Goal: Complete application form: Complete application form

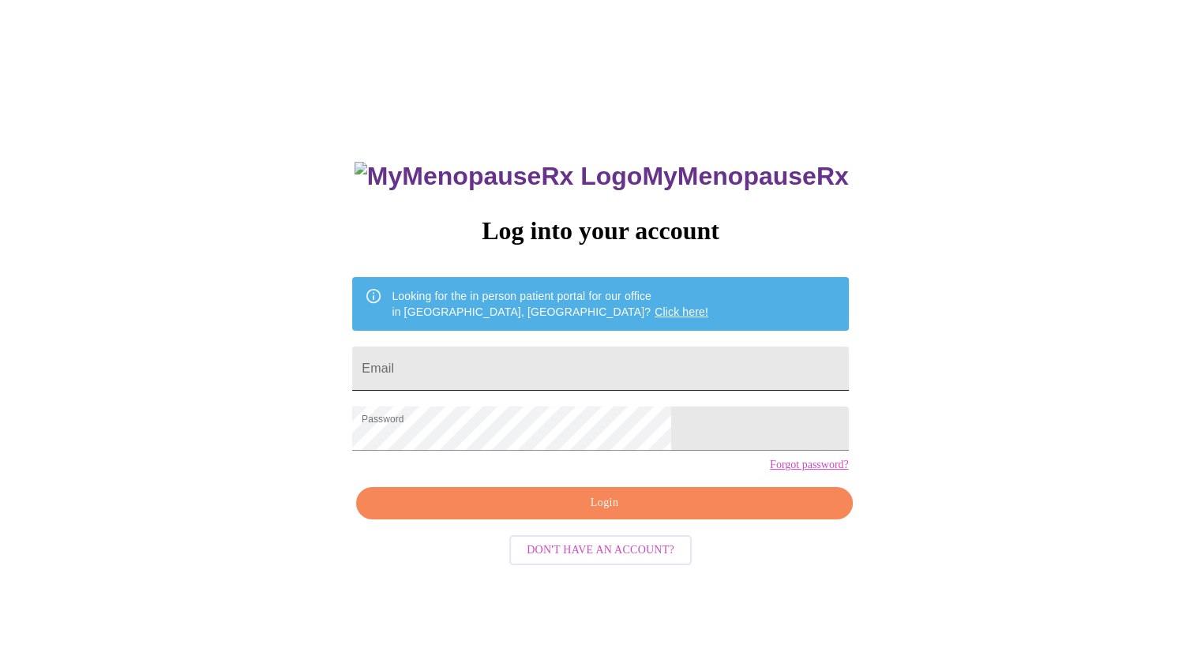
click at [564, 358] on input "Email" at bounding box center [600, 369] width 496 height 44
type input "jenbailey622@gmail.com"
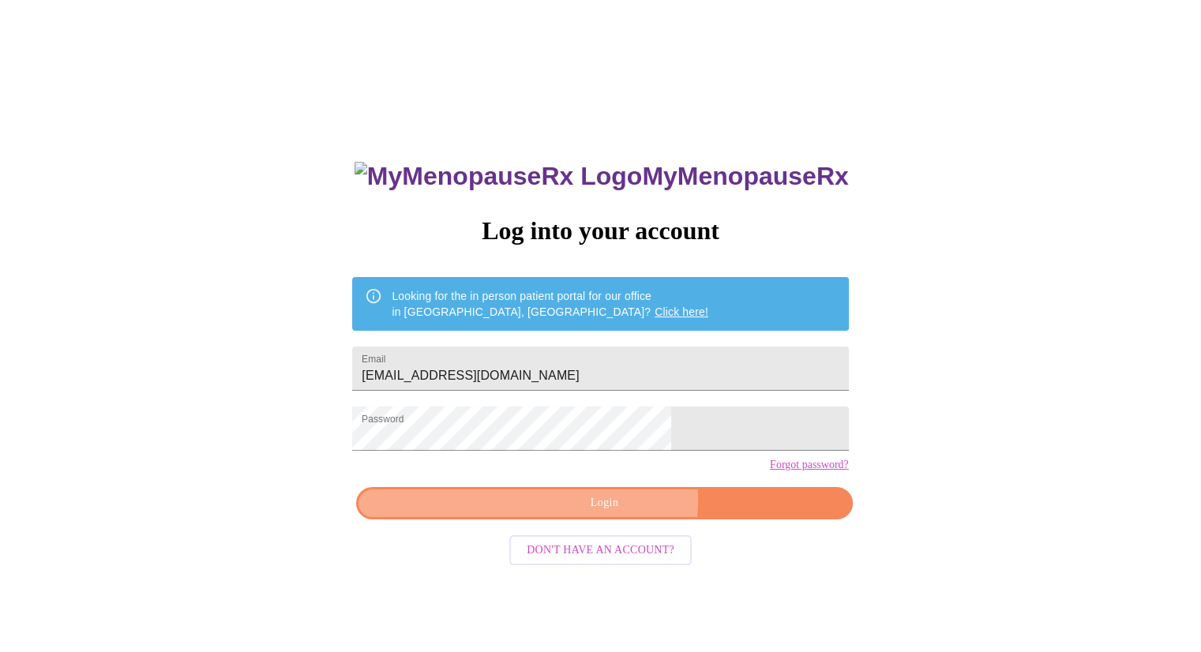
click at [616, 513] on span "Login" at bounding box center [603, 503] width 459 height 20
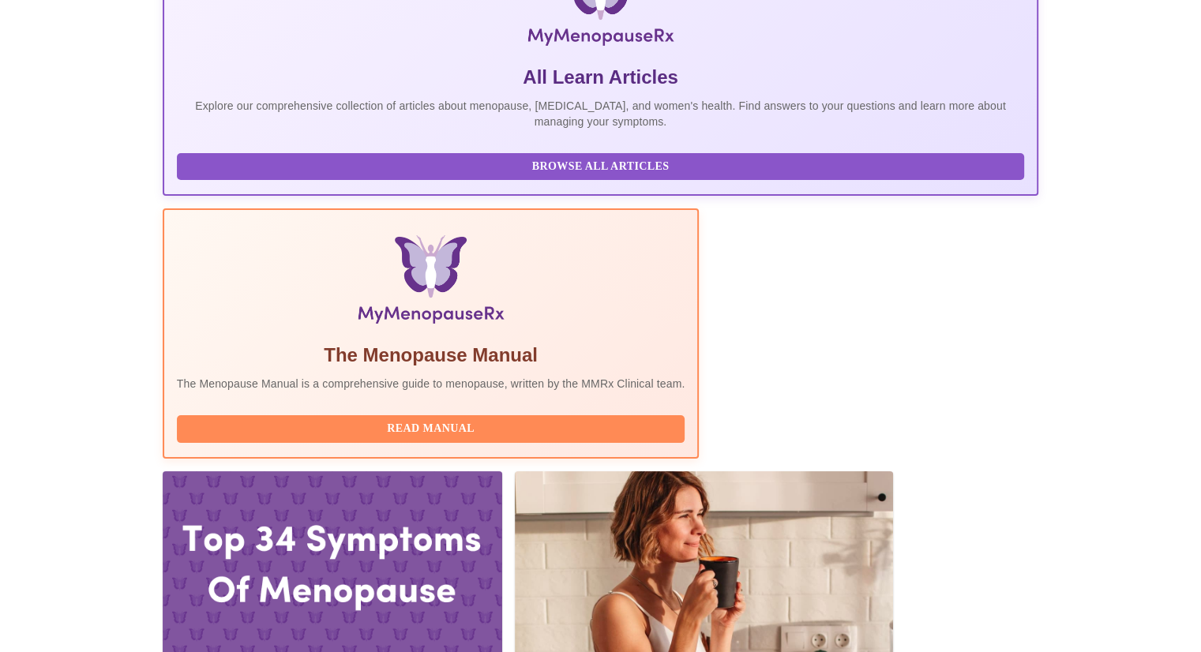
scroll to position [299, 0]
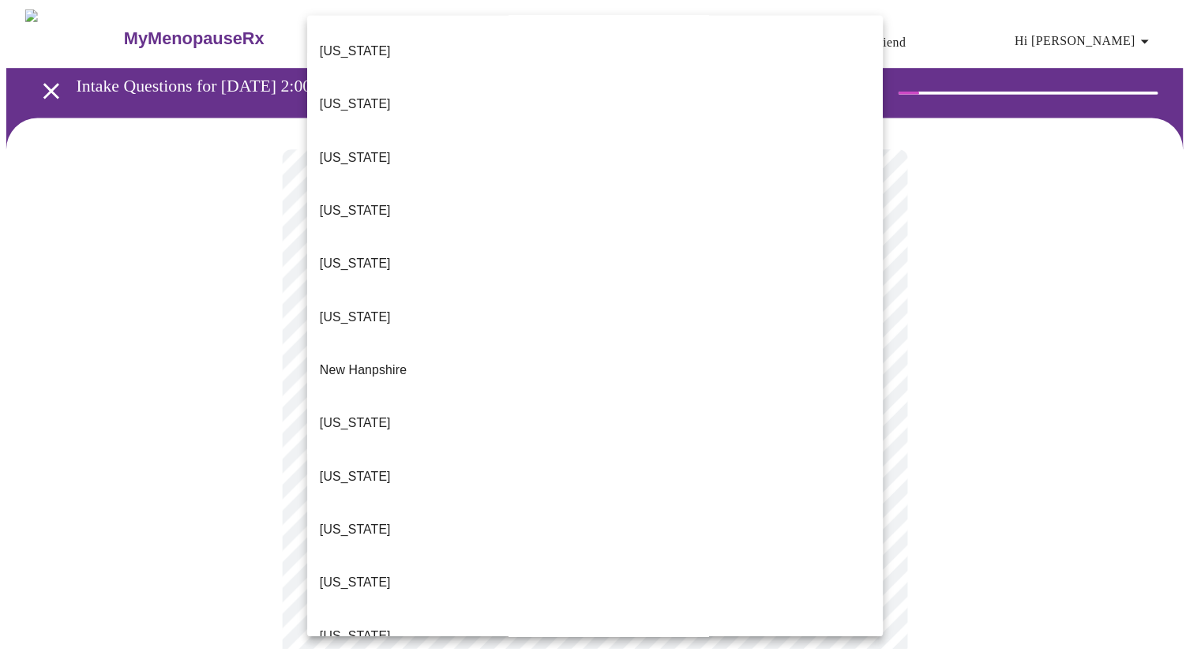
scroll to position [1195, 0]
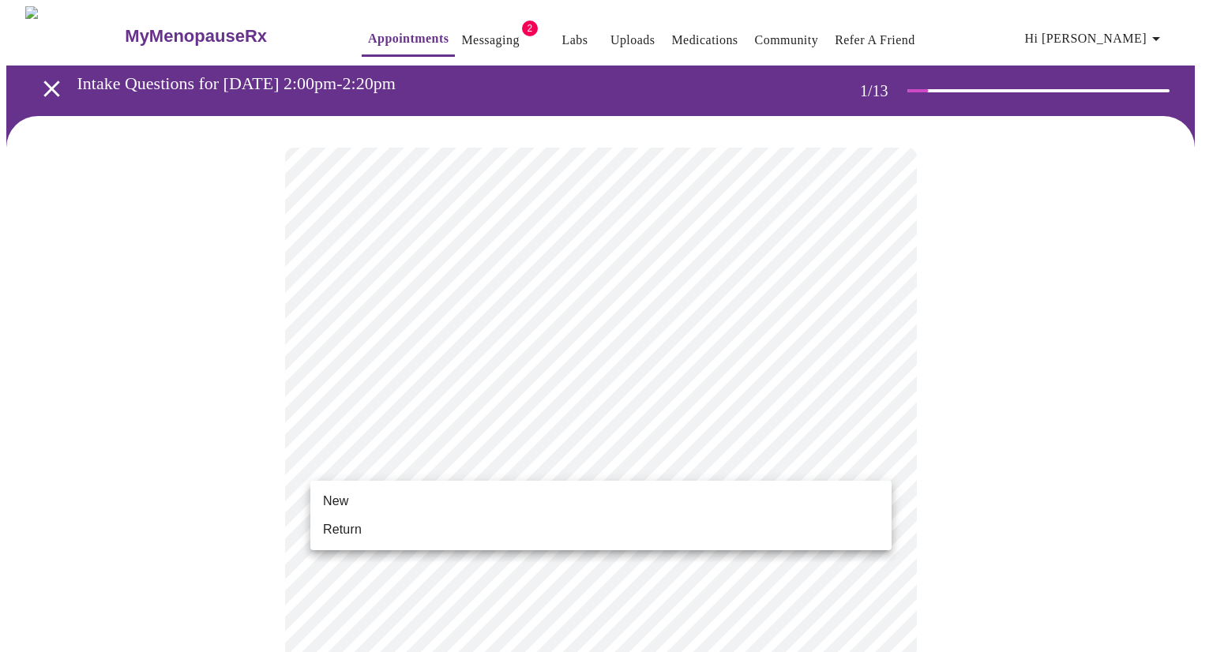
click at [806, 542] on li "Return" at bounding box center [600, 530] width 581 height 28
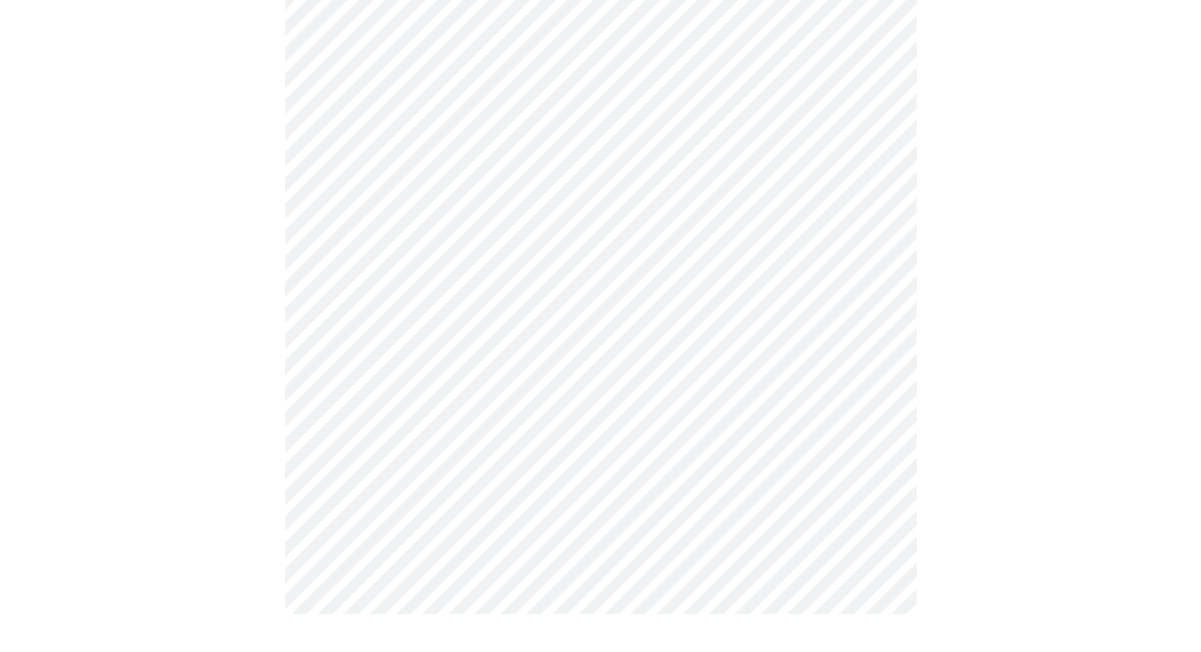
scroll to position [0, 0]
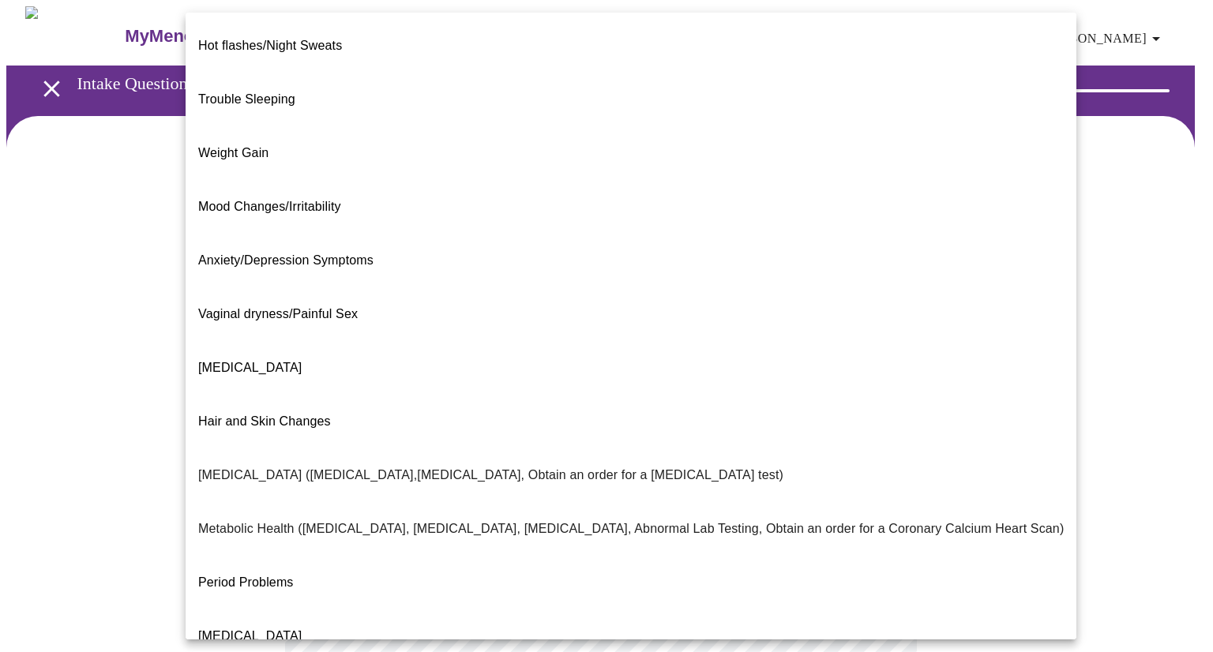
click at [876, 338] on body "MyMenopauseRx Appointments Messaging 2 Labs Uploads Medications Community Refer…" at bounding box center [606, 480] width 1200 height 948
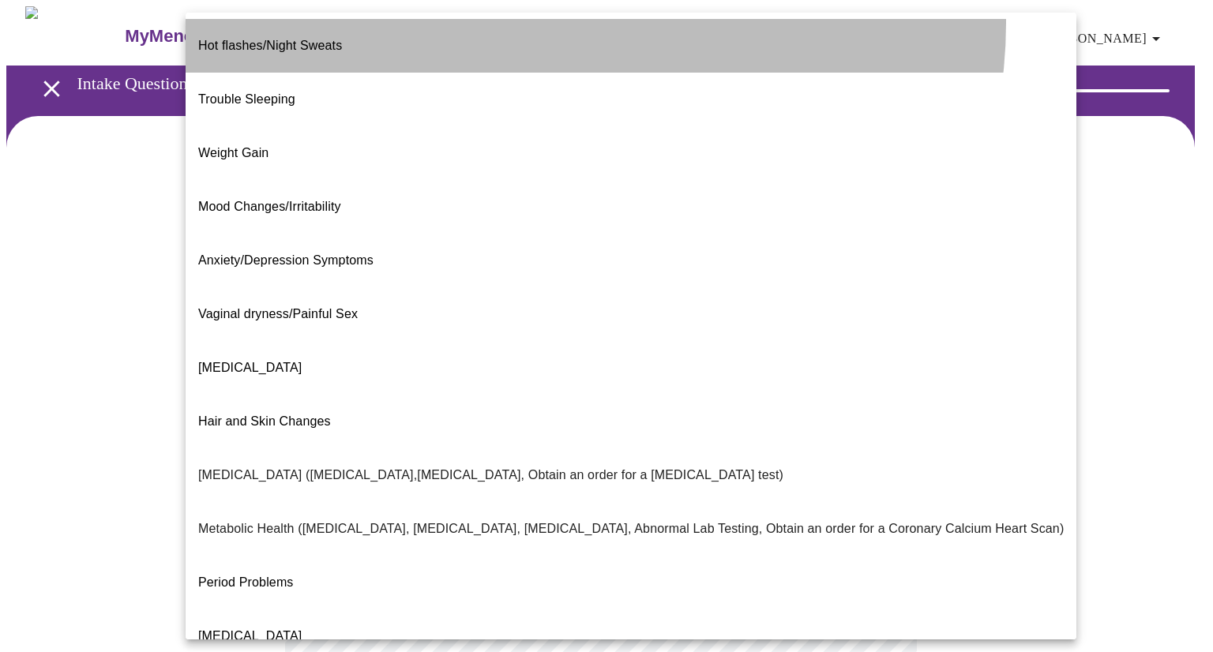
click at [553, 23] on li "Hot flashes/Night Sweats" at bounding box center [631, 46] width 891 height 54
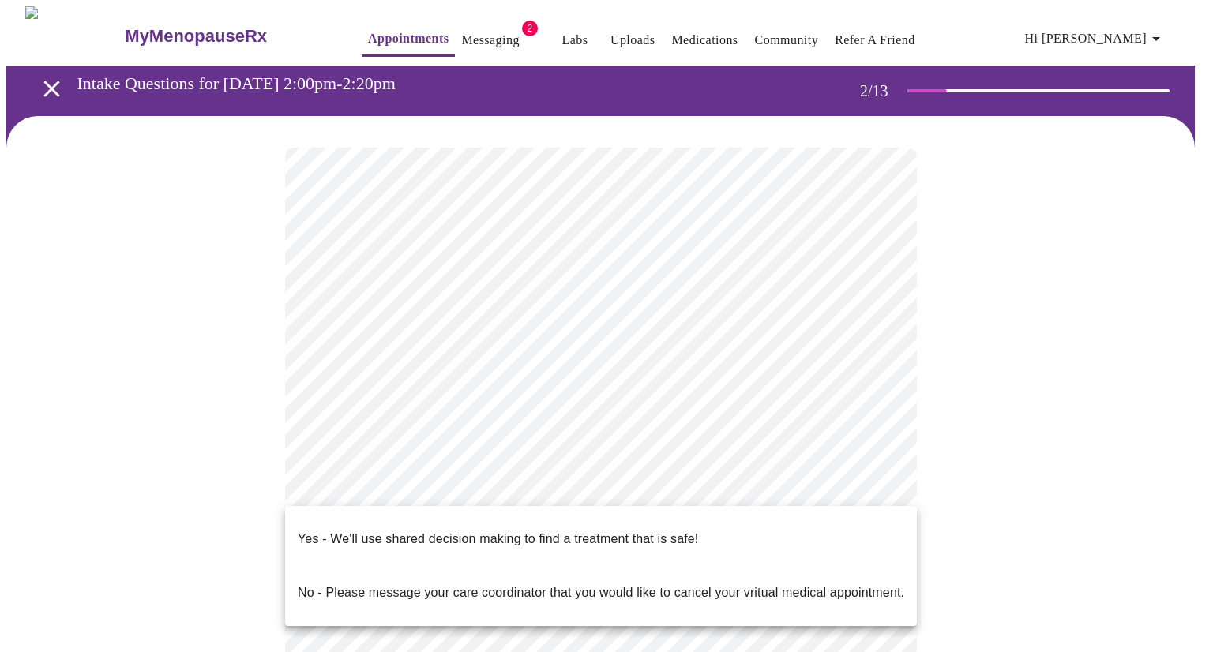
click at [742, 493] on body "MyMenopauseRx Appointments Messaging 2 Labs Uploads Medications Community Refer…" at bounding box center [606, 475] width 1200 height 939
click at [685, 516] on li "Yes - We'll use shared decision making to find a treatment that is safe!" at bounding box center [601, 539] width 632 height 54
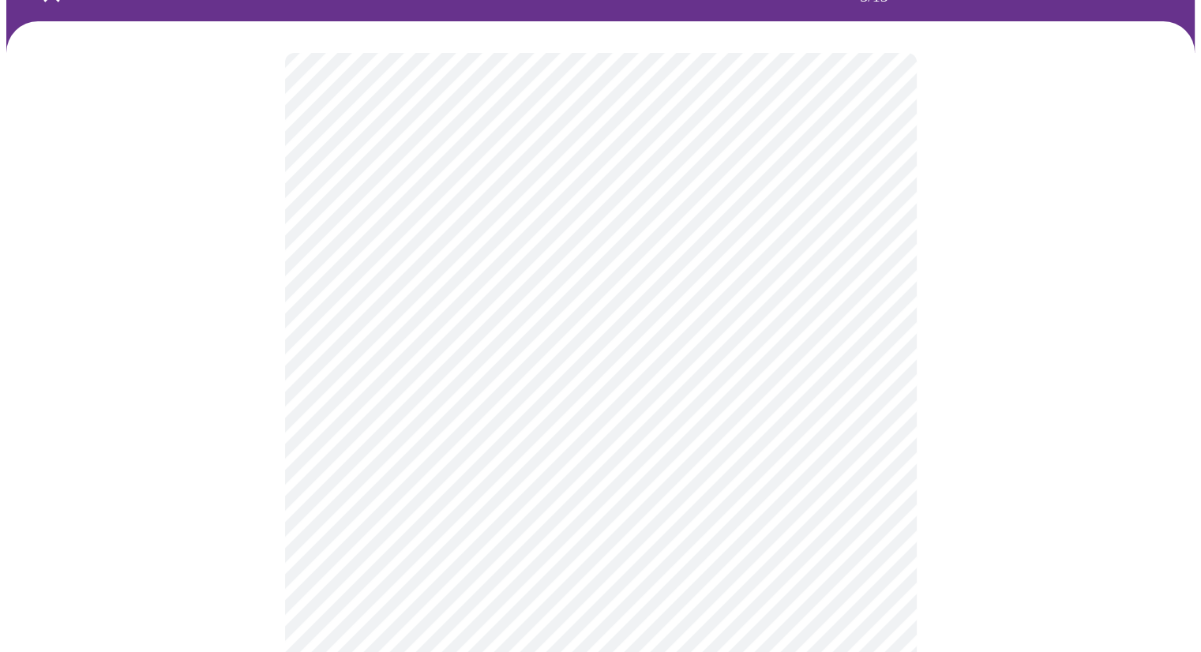
scroll to position [101, 0]
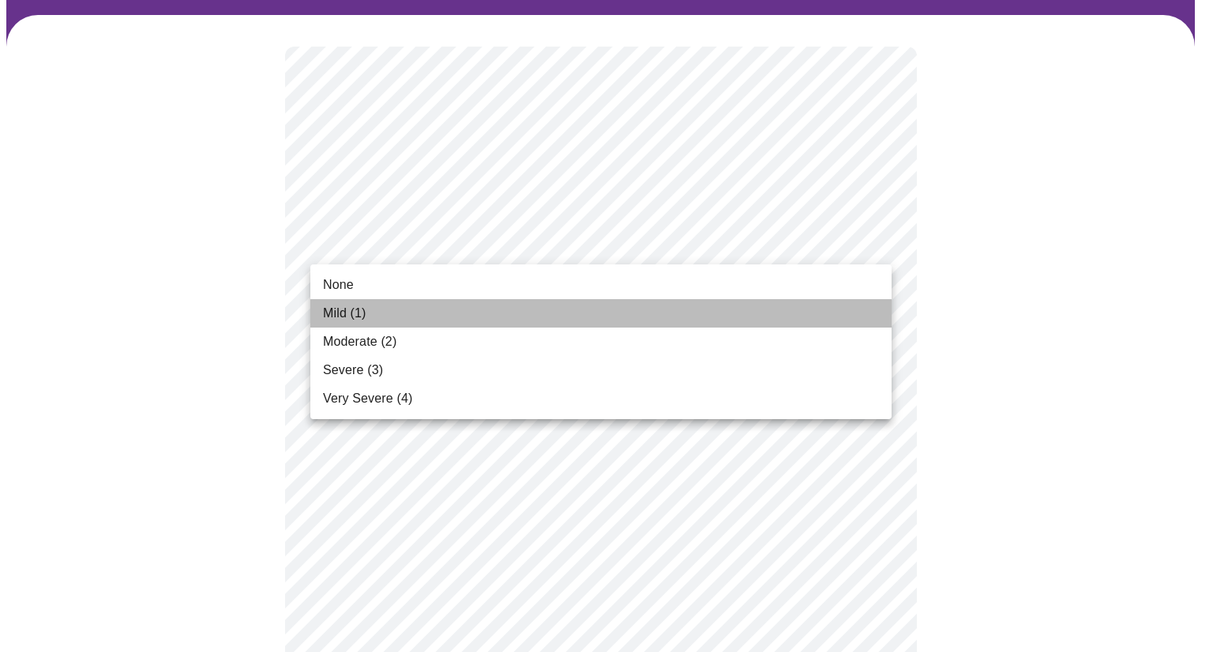
click at [823, 310] on li "Mild (1)" at bounding box center [600, 313] width 581 height 28
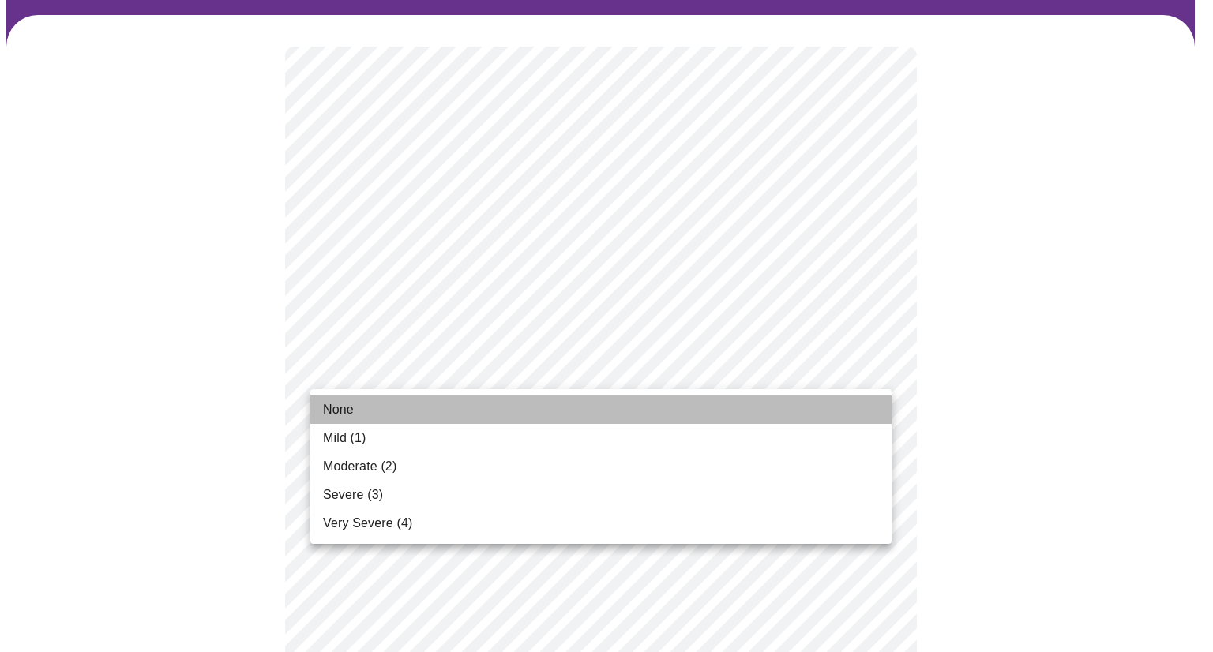
click at [772, 402] on li "None" at bounding box center [600, 410] width 581 height 28
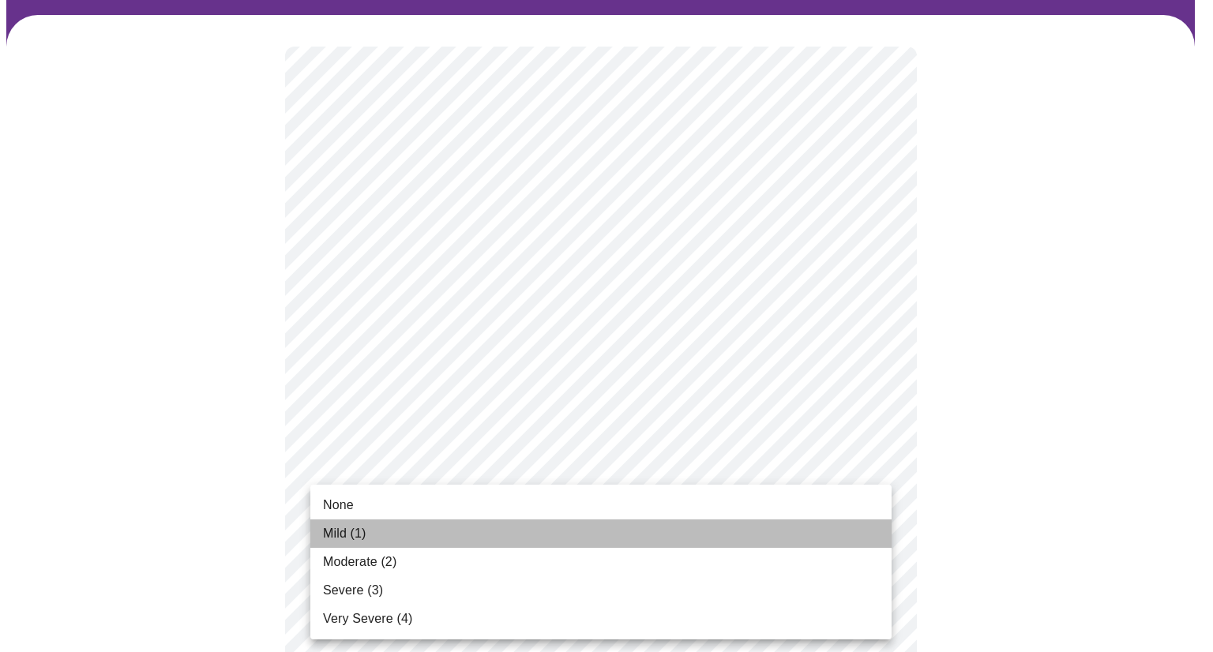
click at [800, 546] on li "Mild (1)" at bounding box center [600, 534] width 581 height 28
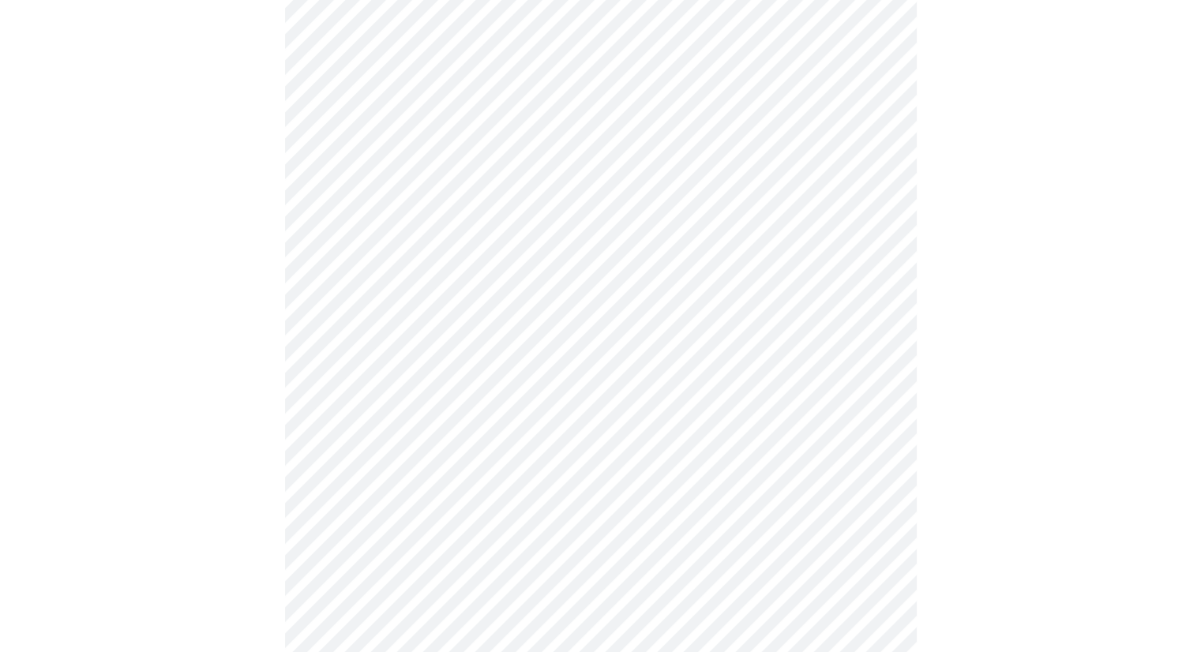
scroll to position [426, 0]
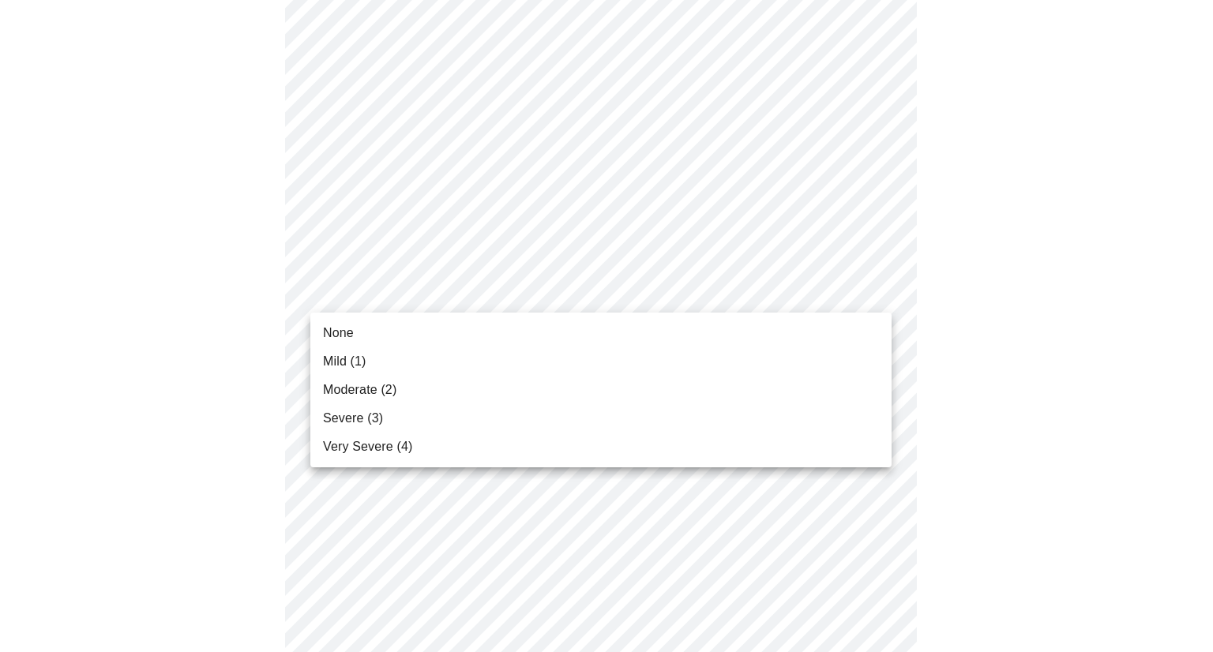
click at [872, 286] on body "MyMenopauseRx Appointments Messaging 2 Labs Uploads Medications Community Refer…" at bounding box center [606, 596] width 1200 height 2033
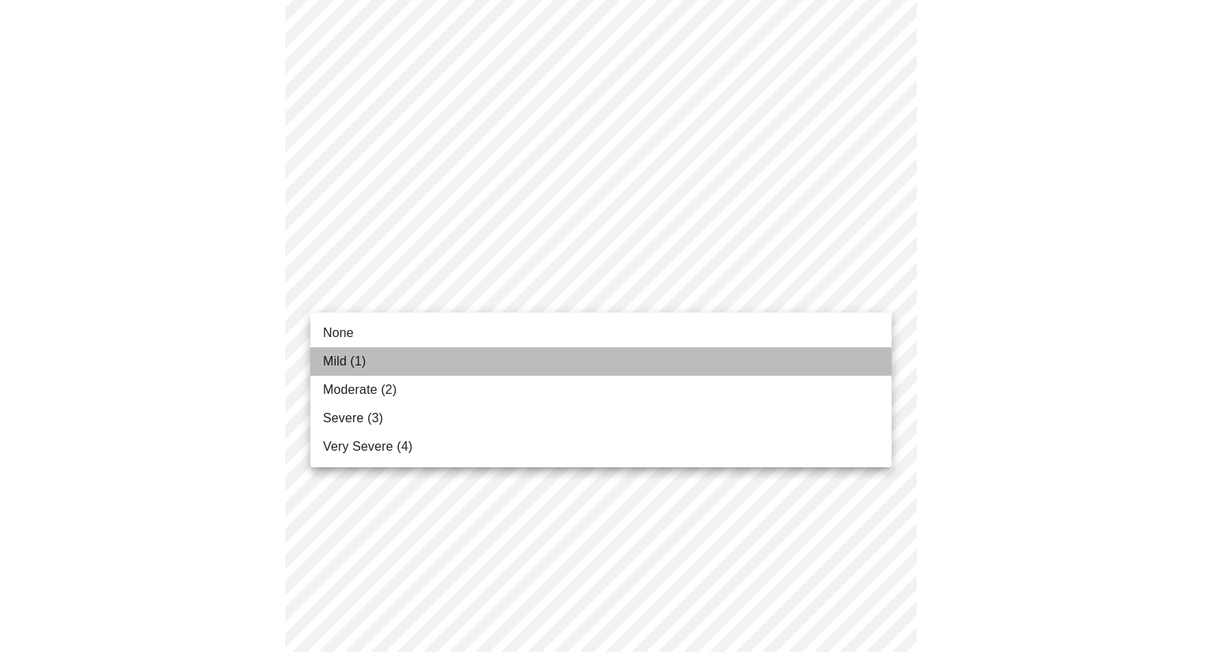
click at [808, 351] on li "Mild (1)" at bounding box center [600, 361] width 581 height 28
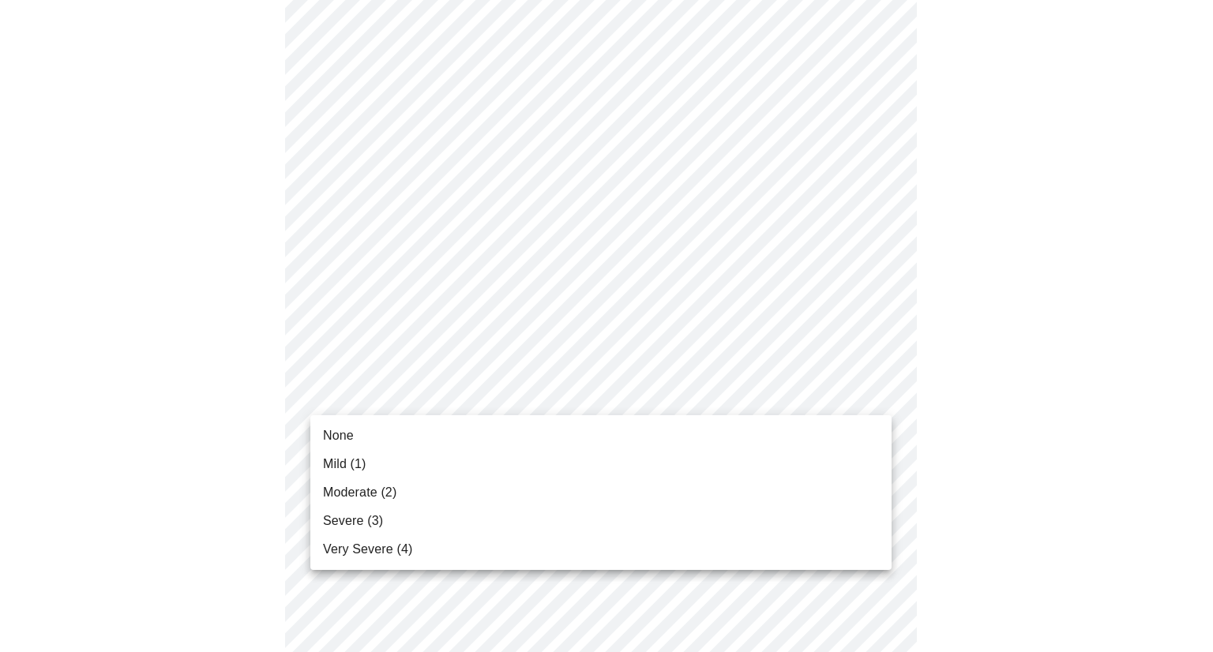
click at [832, 384] on body "MyMenopauseRx Appointments Messaging 2 Labs Uploads Medications Community Refer…" at bounding box center [606, 585] width 1200 height 2011
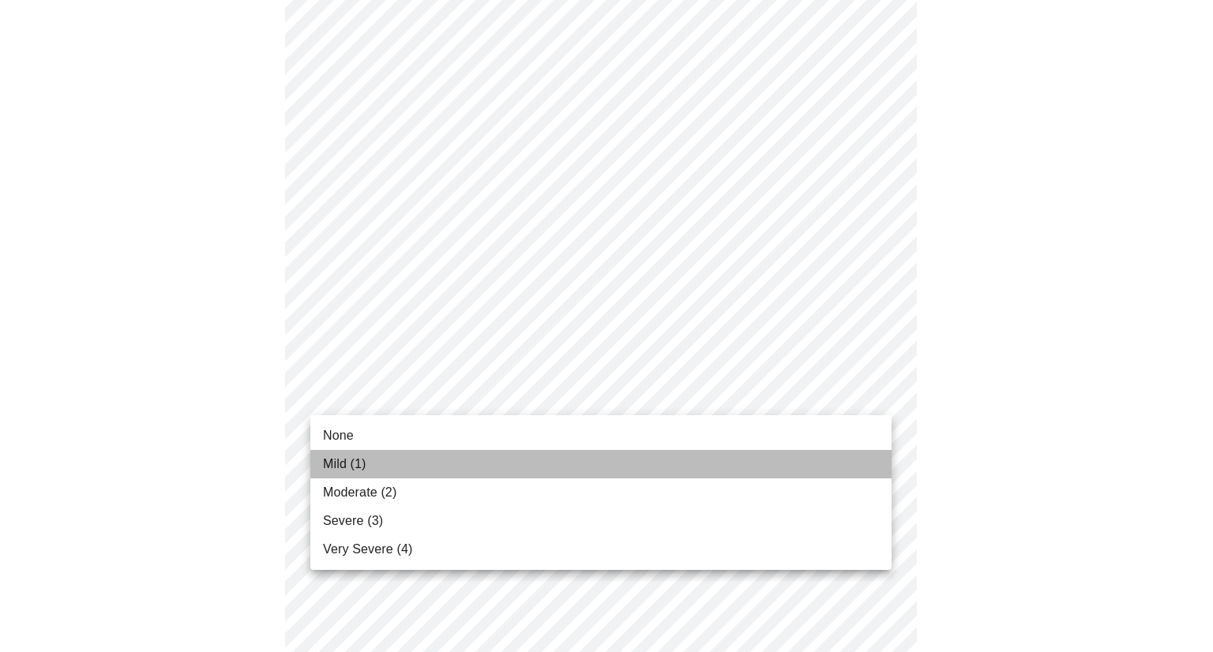
click at [792, 456] on li "Mild (1)" at bounding box center [600, 464] width 581 height 28
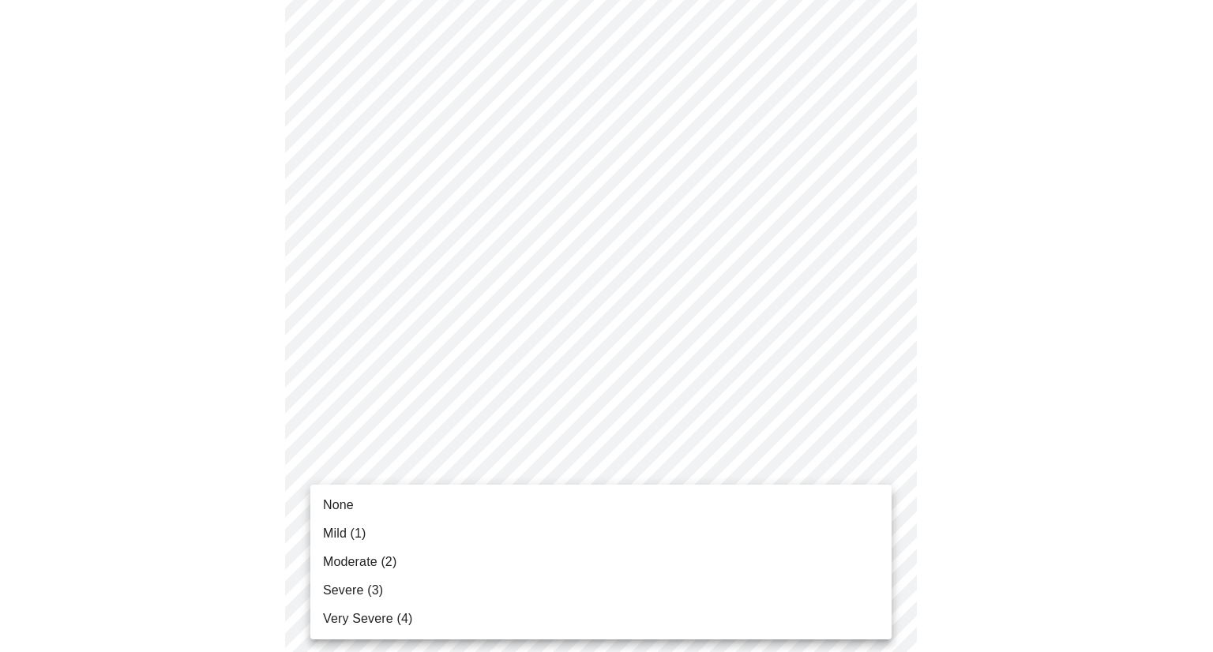
click at [844, 516] on body "MyMenopauseRx Appointments Messaging 2 Labs Uploads Medications Community Refer…" at bounding box center [606, 574] width 1200 height 1989
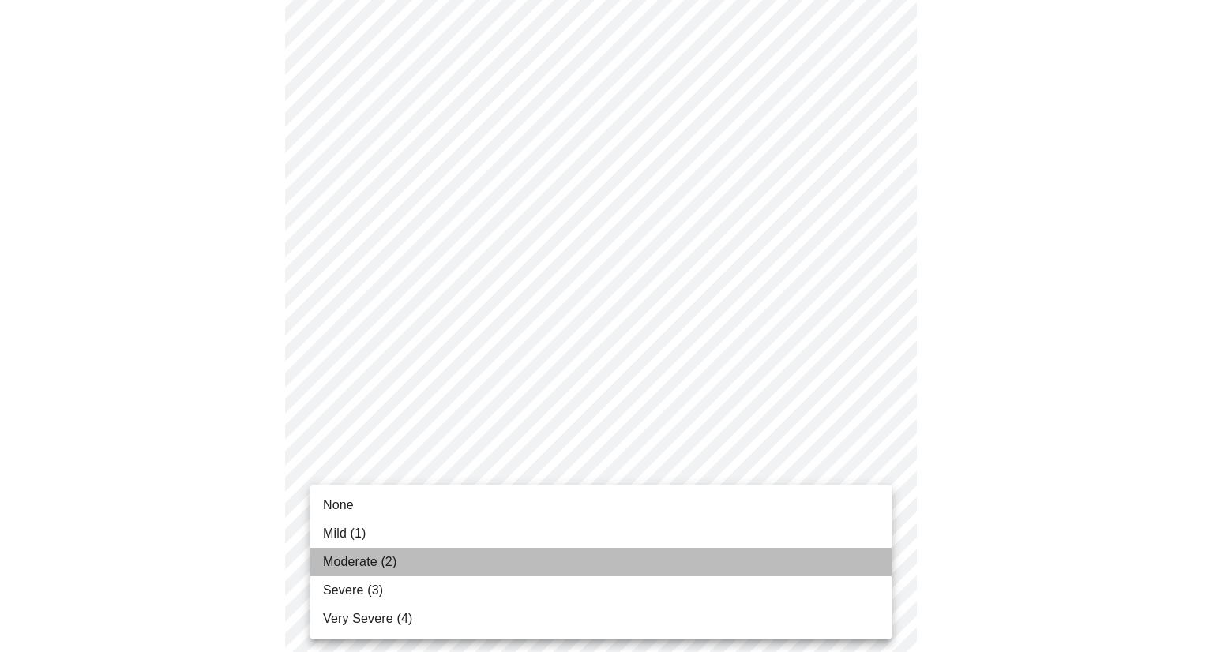
click at [823, 560] on li "Moderate (2)" at bounding box center [600, 562] width 581 height 28
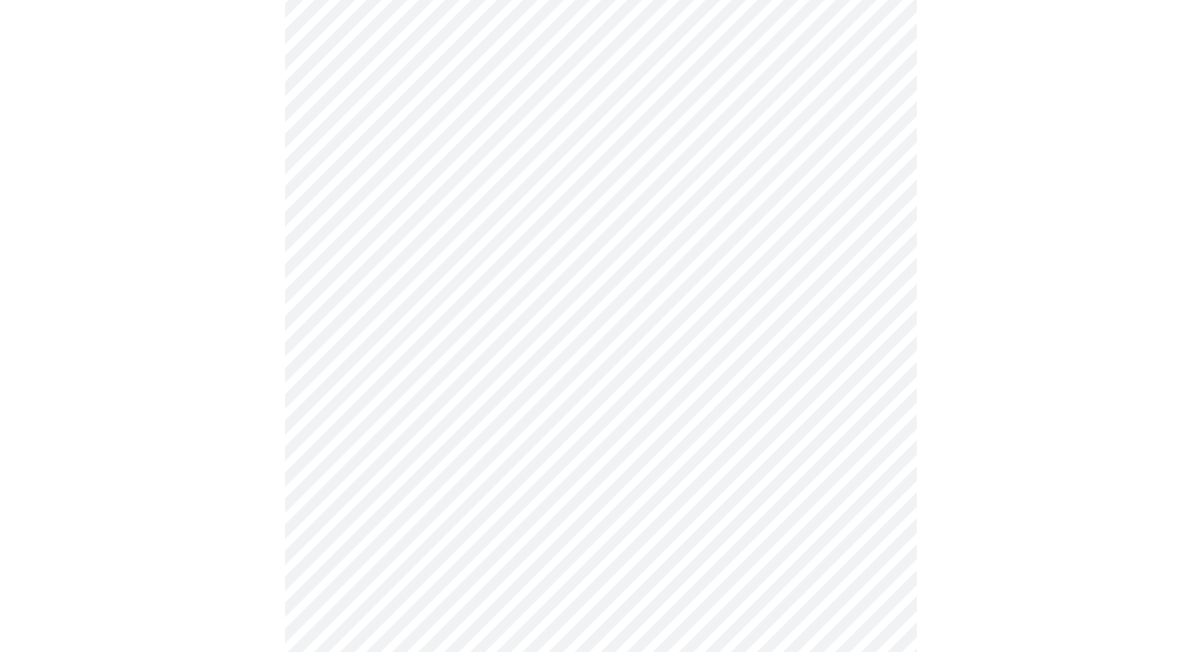
scroll to position [720, 0]
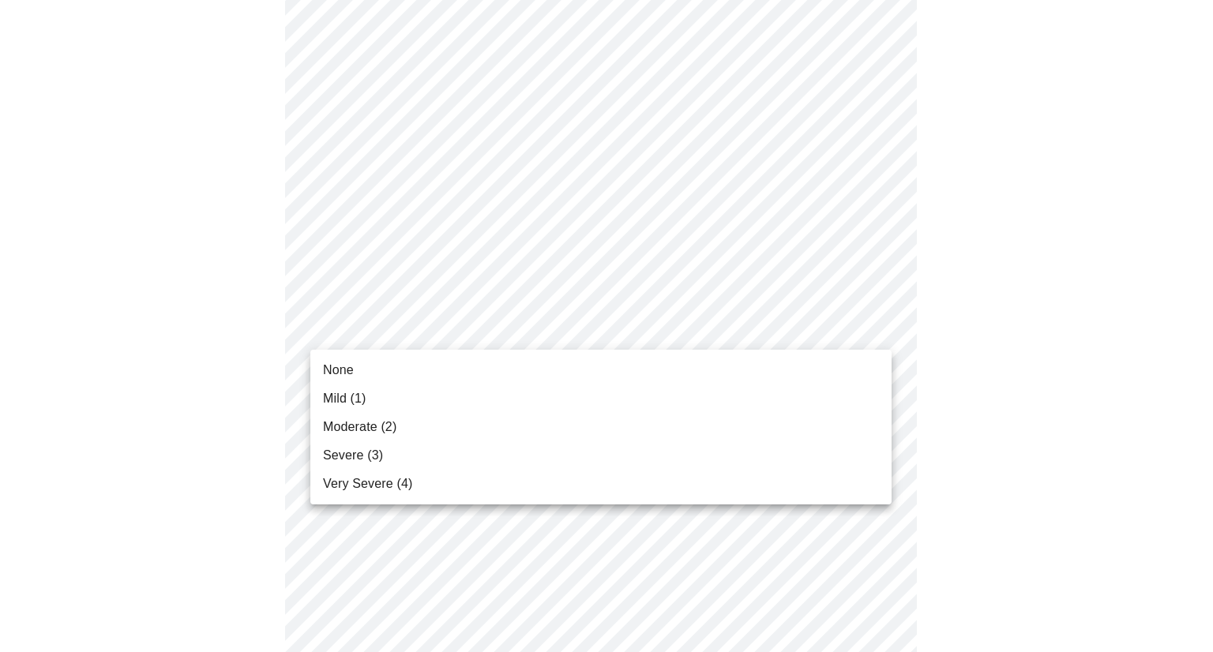
click at [872, 334] on body "MyMenopauseRx Appointments Messaging 2 Labs Uploads Medications Community Refer…" at bounding box center [606, 269] width 1200 height 1967
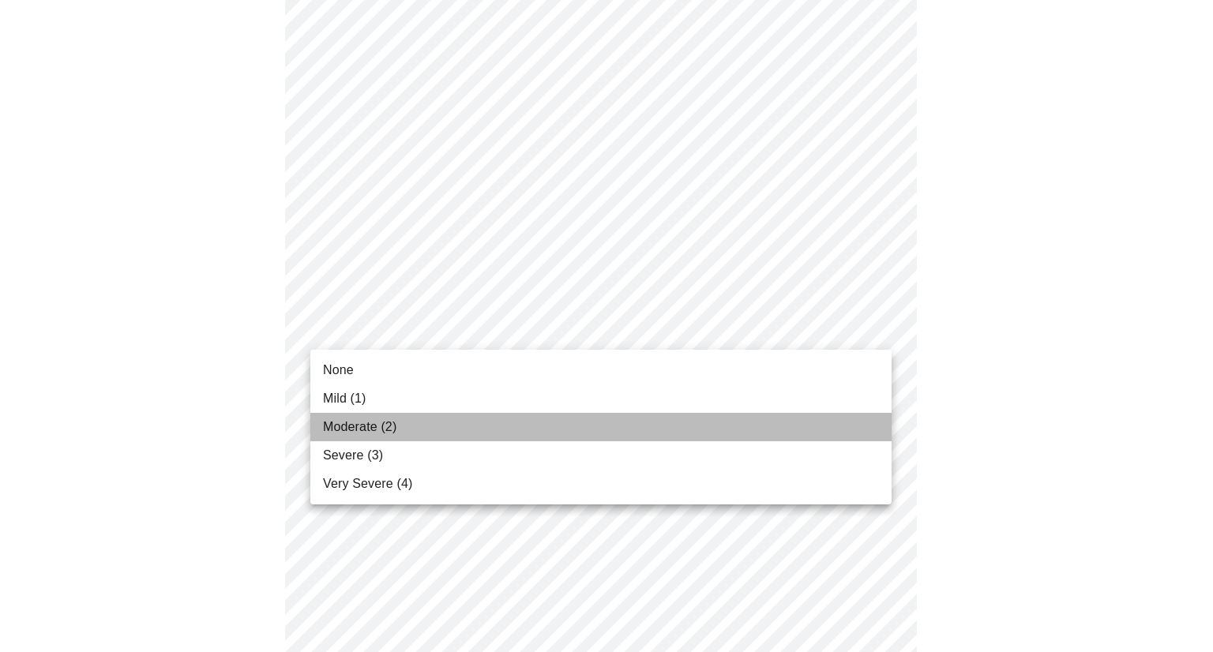
click at [824, 418] on li "Moderate (2)" at bounding box center [600, 427] width 581 height 28
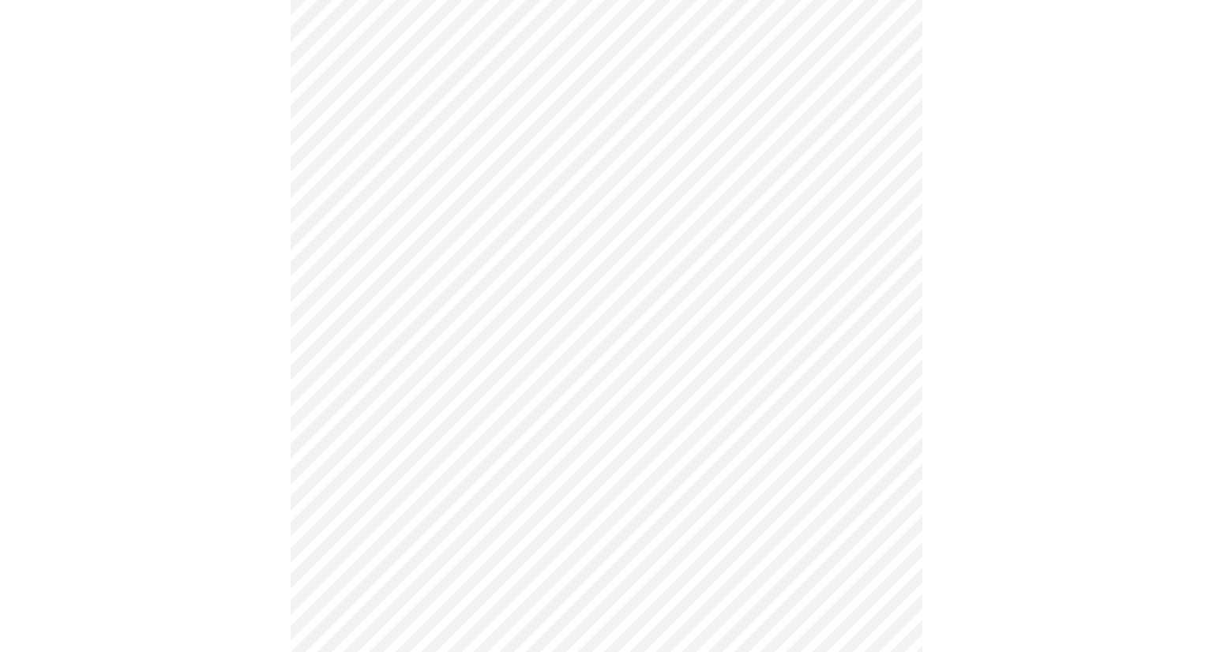
click at [856, 440] on body "MyMenopauseRx Appointments Messaging 2 Labs Uploads Medications Community Refer…" at bounding box center [606, 258] width 1200 height 1945
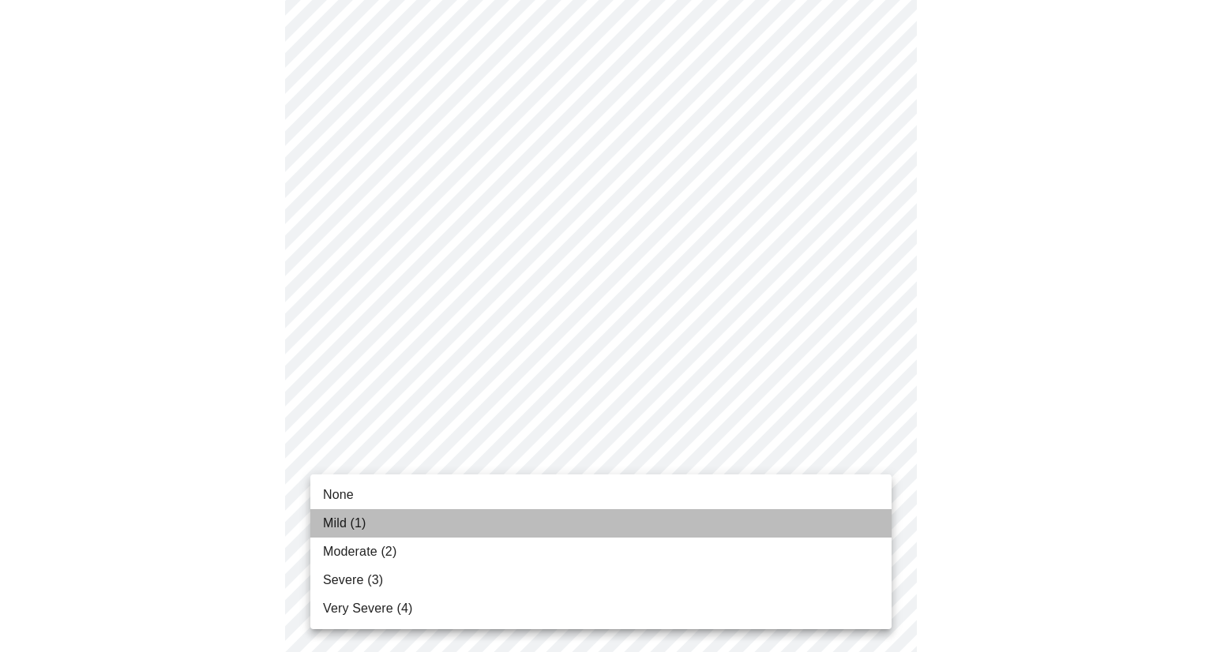
click at [774, 530] on li "Mild (1)" at bounding box center [600, 523] width 581 height 28
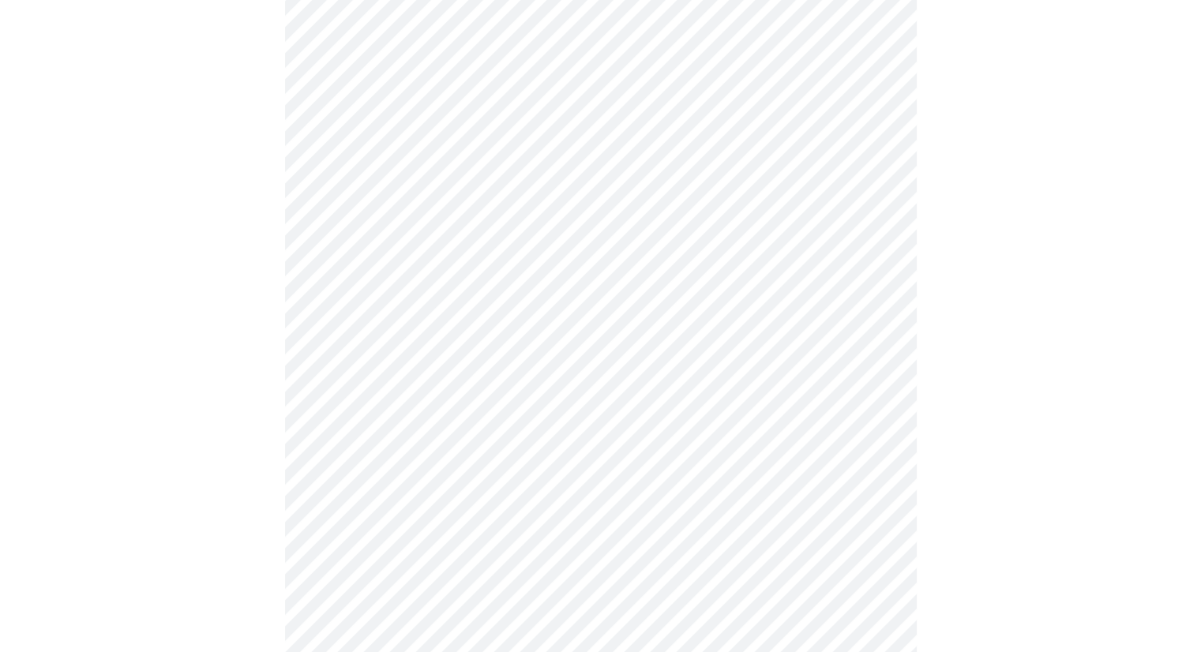
drag, startPoint x: 1200, startPoint y: 370, endPoint x: 1187, endPoint y: 461, distance: 91.7
click at [1187, 461] on div at bounding box center [600, 302] width 1188 height 1813
click at [1108, 459] on div at bounding box center [600, 302] width 1188 height 1813
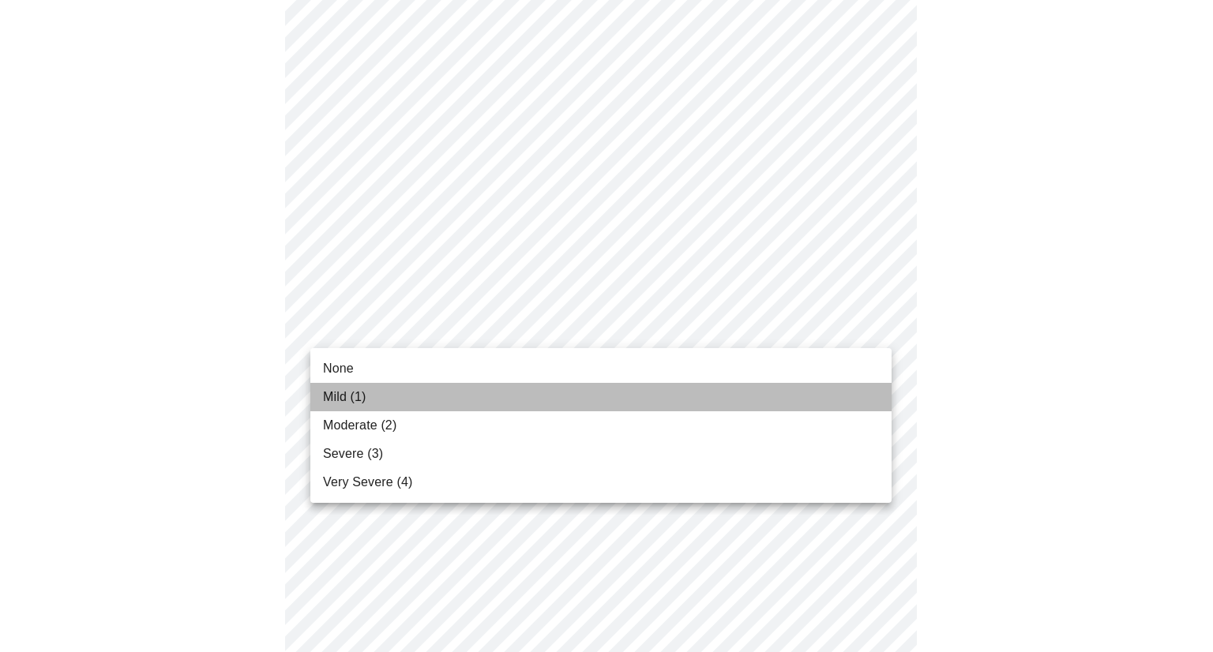
click at [801, 396] on li "Mild (1)" at bounding box center [600, 397] width 581 height 28
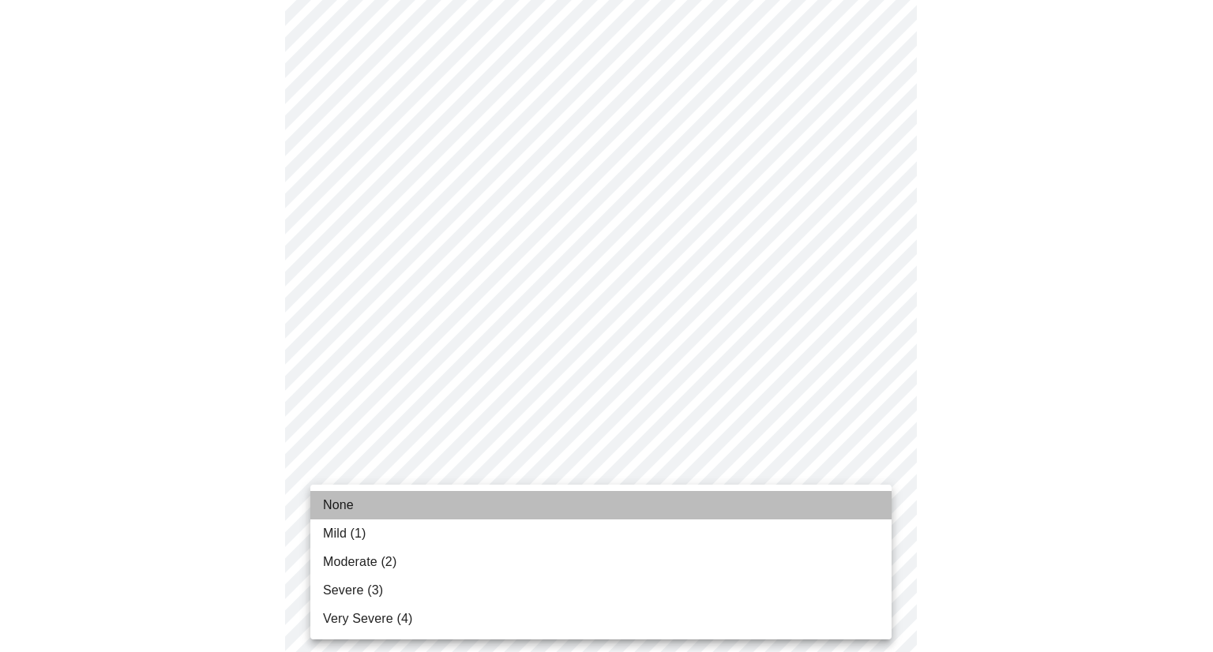
click at [831, 512] on li "None" at bounding box center [600, 505] width 581 height 28
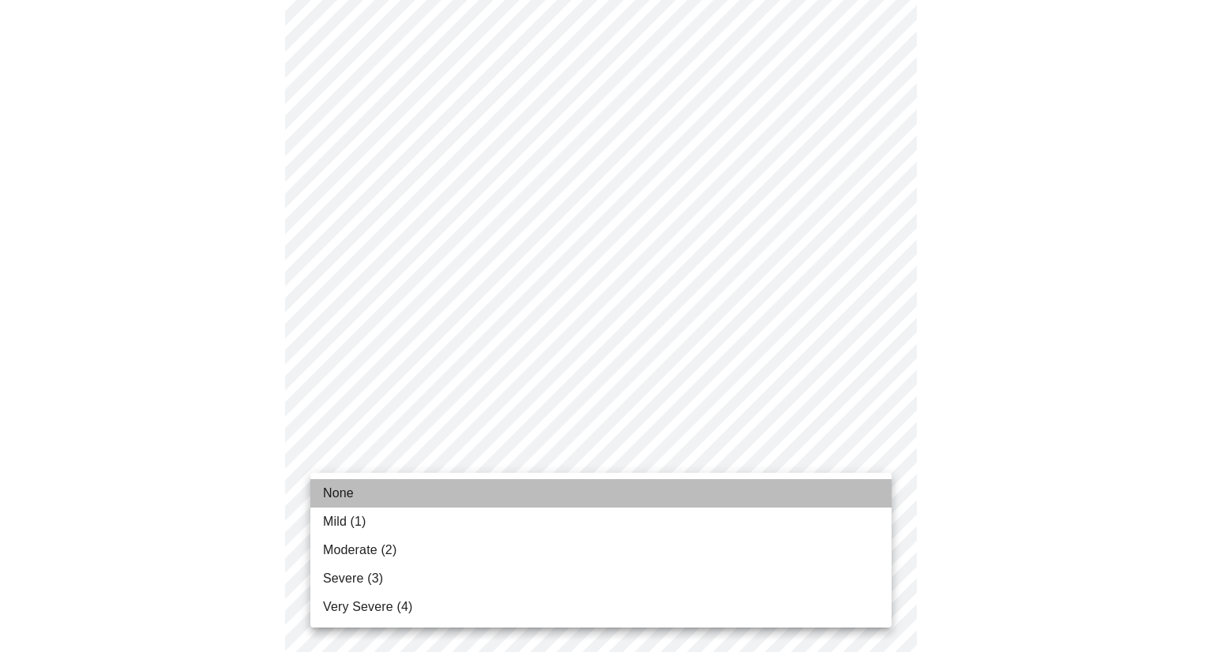
click at [806, 500] on li "None" at bounding box center [600, 493] width 581 height 28
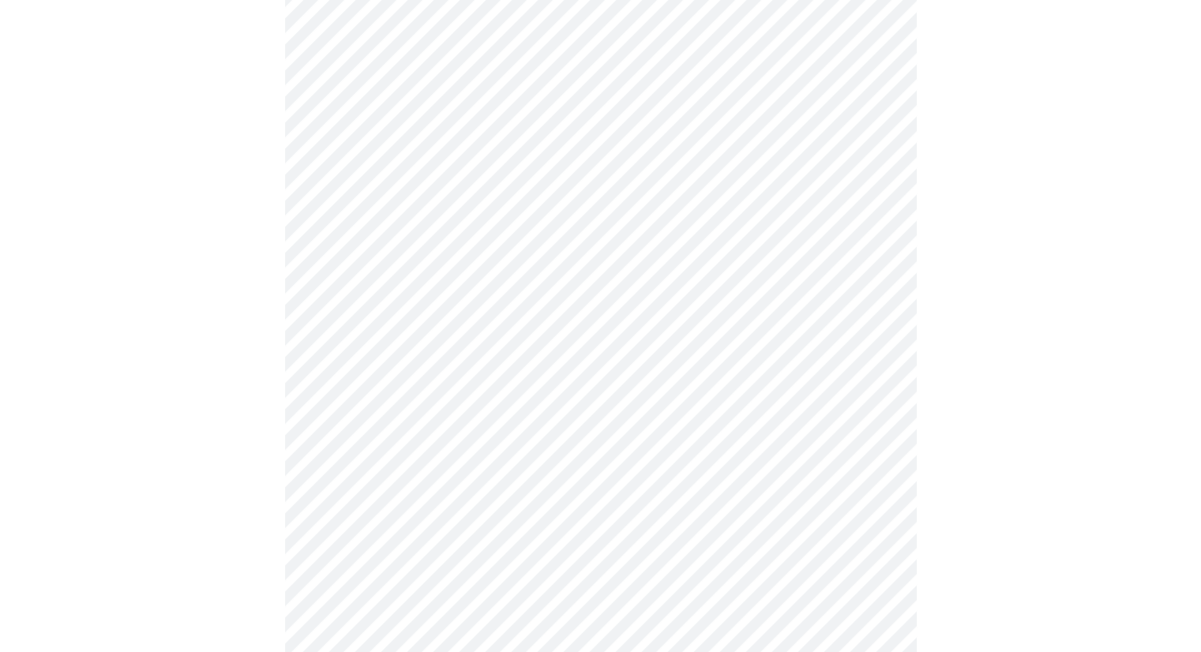
scroll to position [774, 0]
click at [885, 174] on body "MyMenopauseRx Appointments Messaging 2 Labs Uploads Medications Community Refer…" at bounding box center [606, 11] width 1200 height 1557
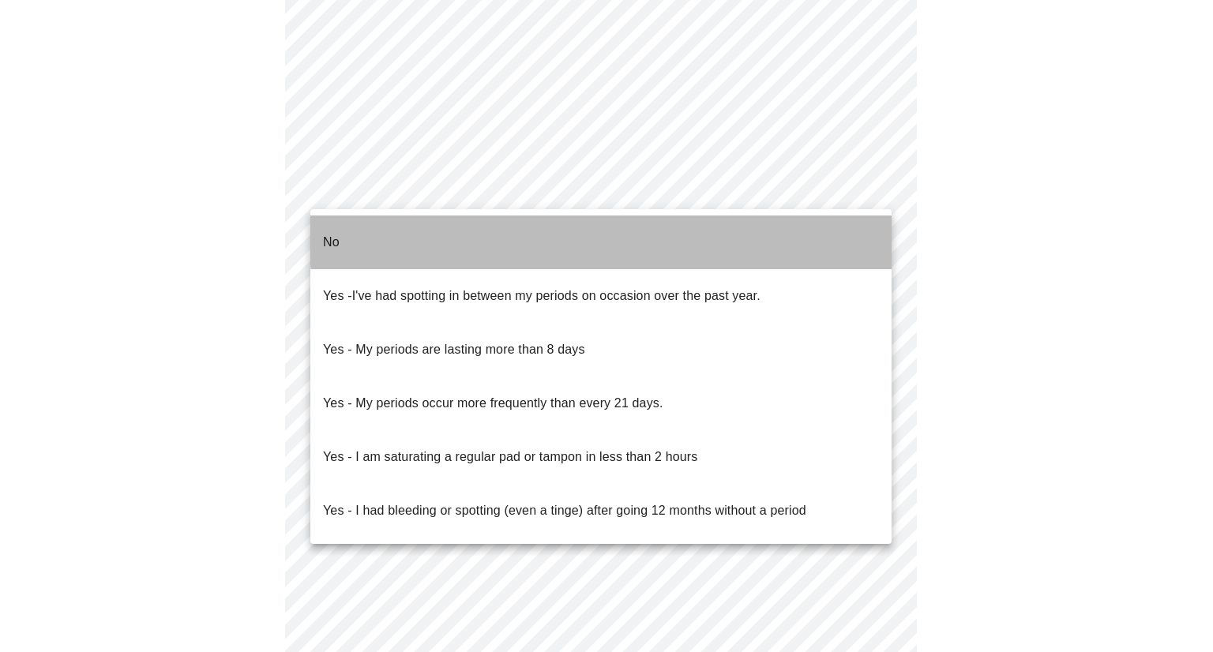
click at [767, 219] on li "No" at bounding box center [600, 243] width 581 height 54
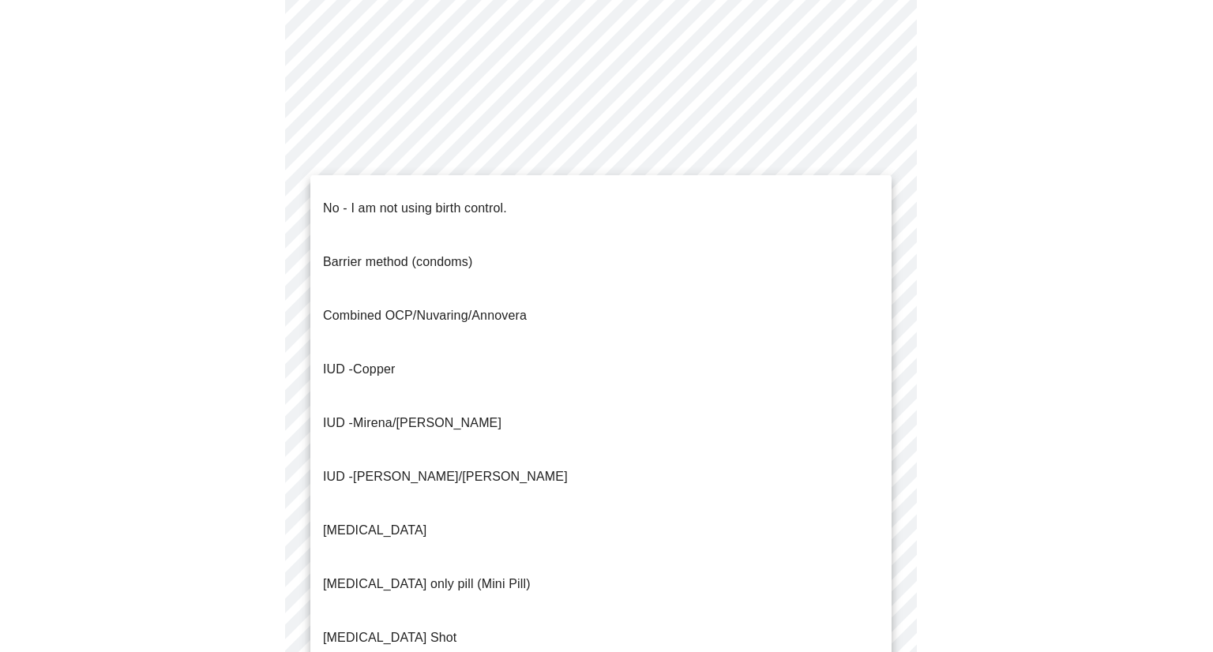
click at [831, 310] on body "MyMenopauseRx Appointments Messaging 2 Labs Uploads Medications Community Refer…" at bounding box center [606, 6] width 1200 height 1547
click at [755, 205] on li "No - I am not using birth control." at bounding box center [600, 209] width 581 height 54
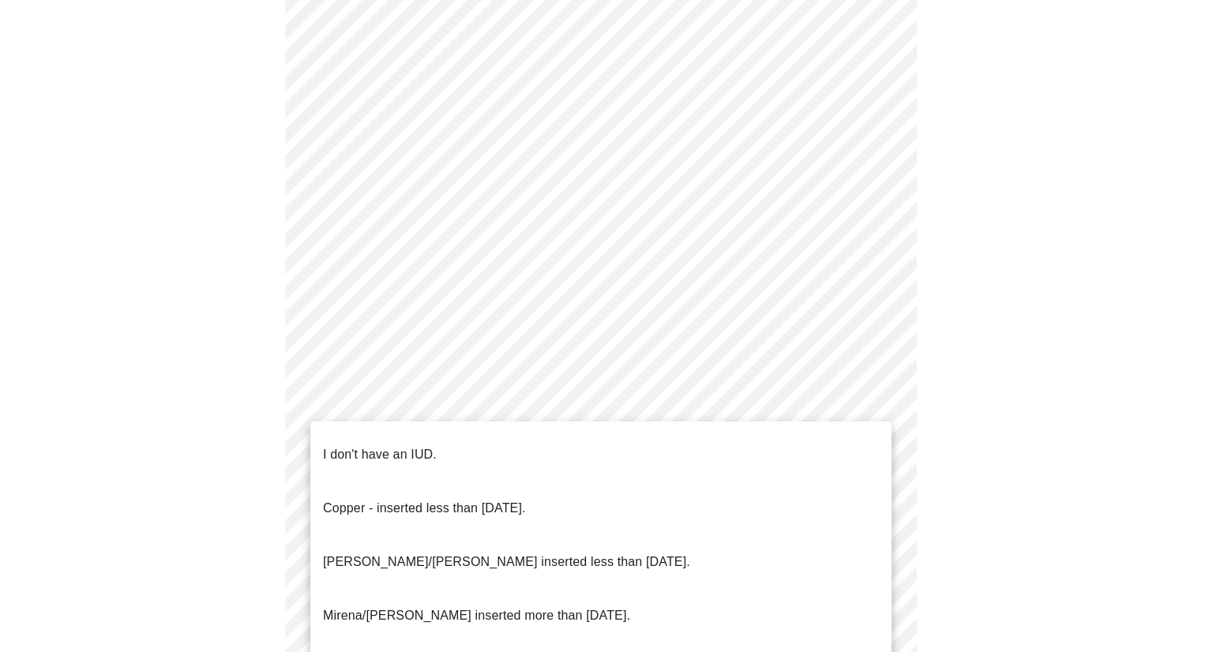
click at [797, 419] on body "MyMenopauseRx Appointments Messaging 2 Labs Uploads Medications Community Refer…" at bounding box center [606, 2] width 1200 height 1538
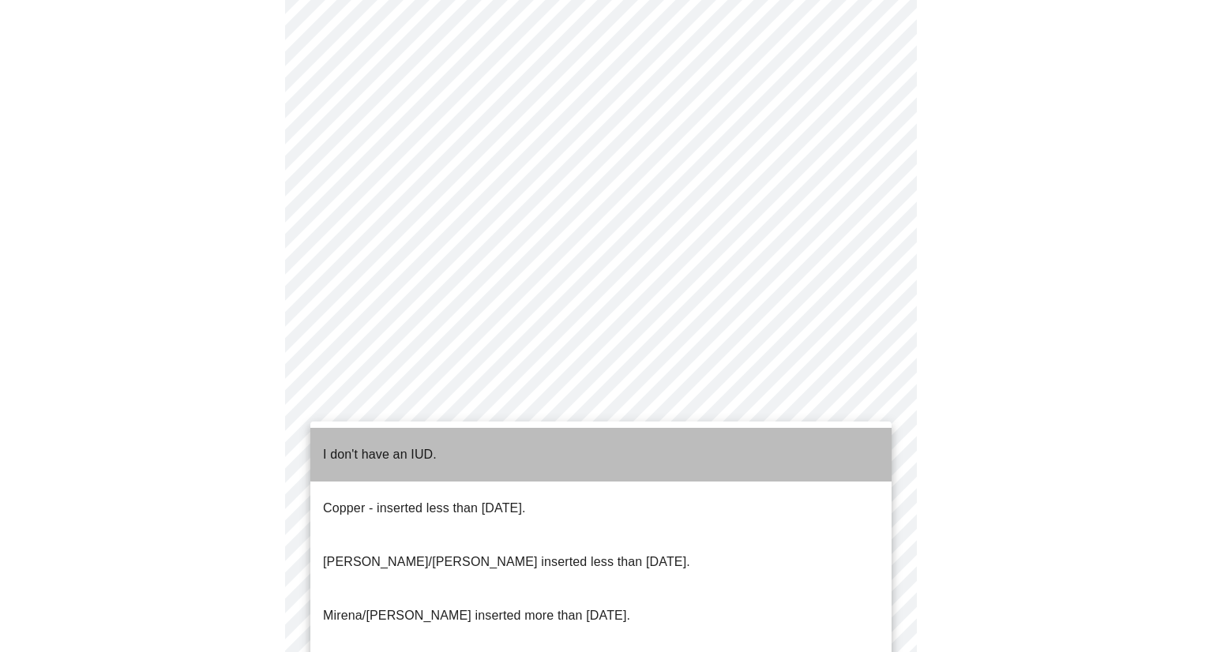
click at [789, 441] on li "I don't have an IUD." at bounding box center [600, 455] width 581 height 54
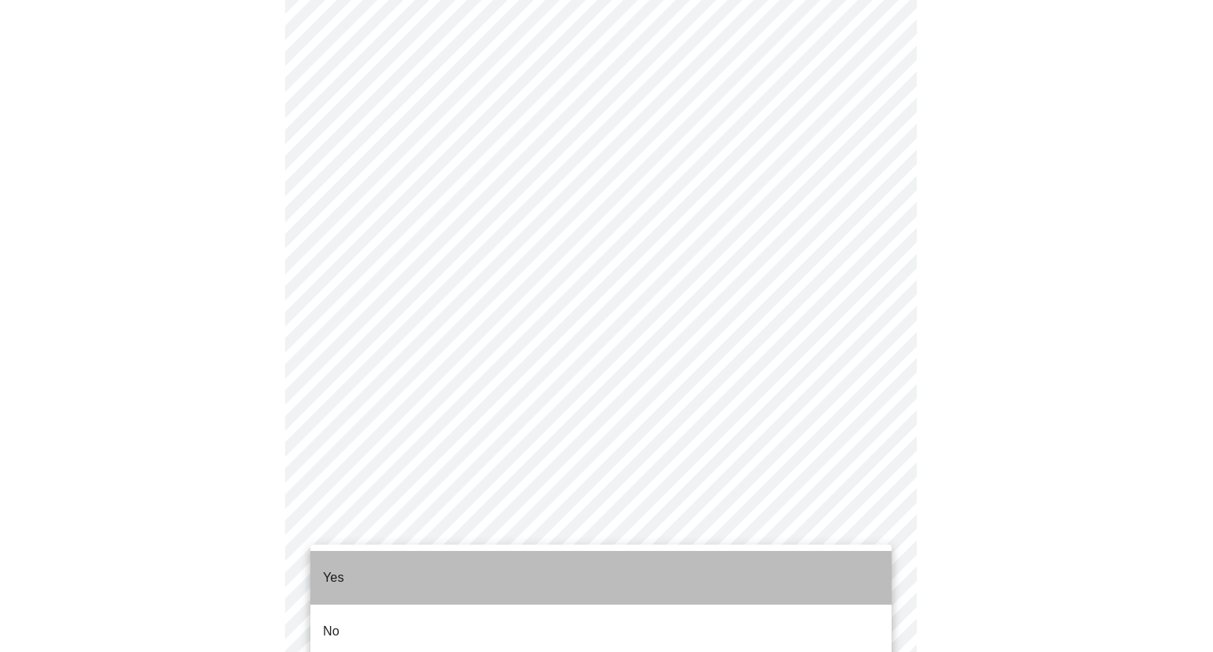
click at [811, 557] on li "Yes" at bounding box center [600, 578] width 581 height 54
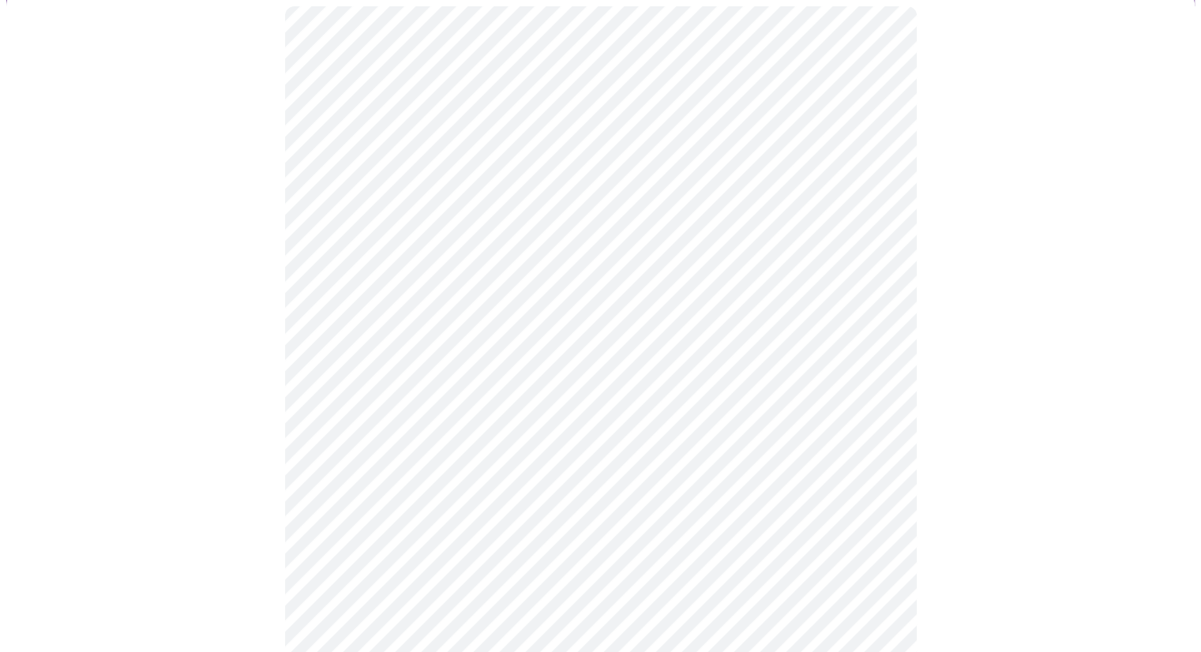
scroll to position [146, 0]
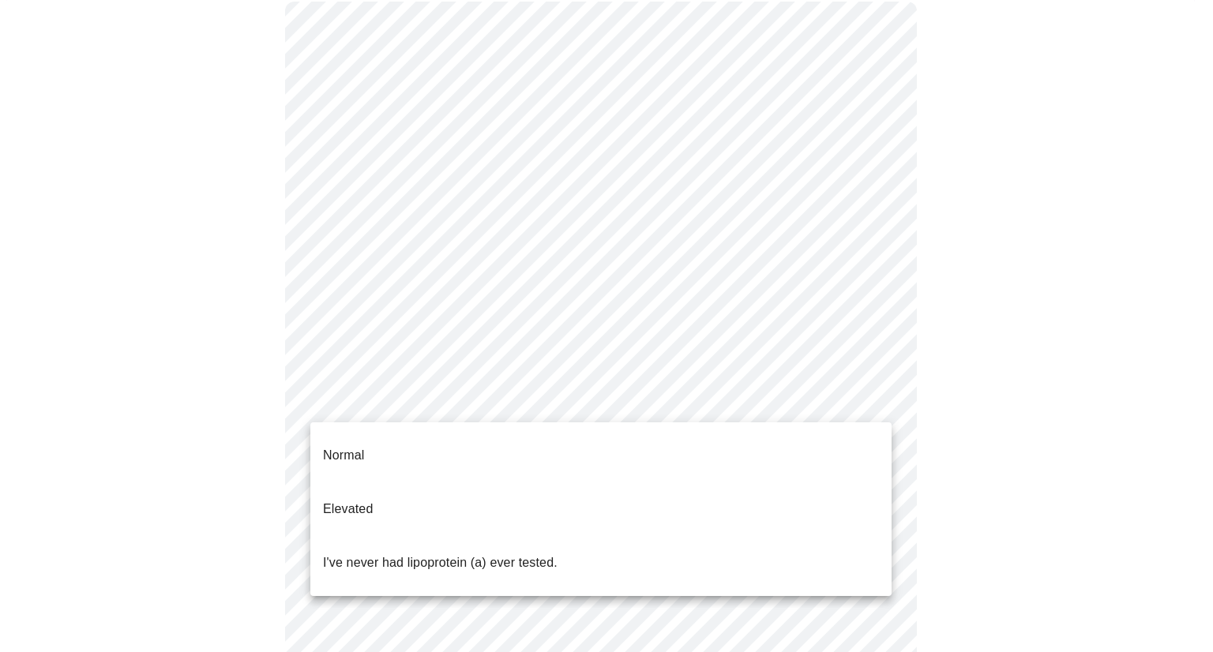
click at [874, 417] on body "MyMenopauseRx Appointments Messaging 2 Labs Uploads Medications Community Refer…" at bounding box center [606, 443] width 1200 height 1166
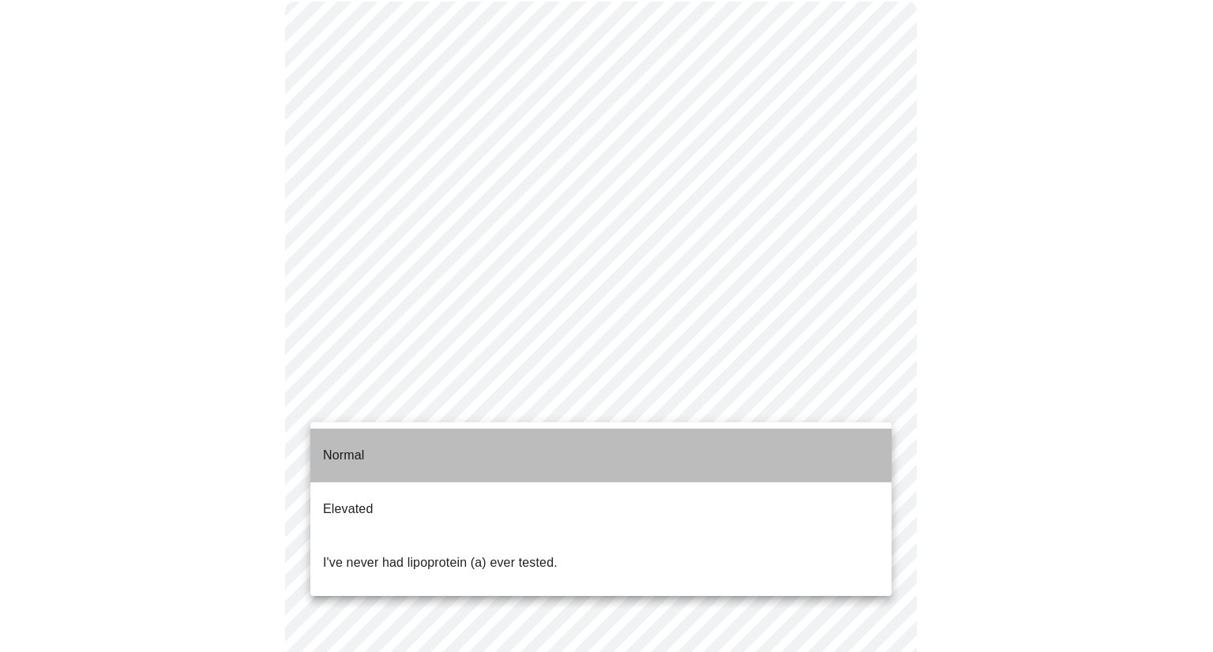
click at [837, 444] on li "Normal" at bounding box center [600, 456] width 581 height 54
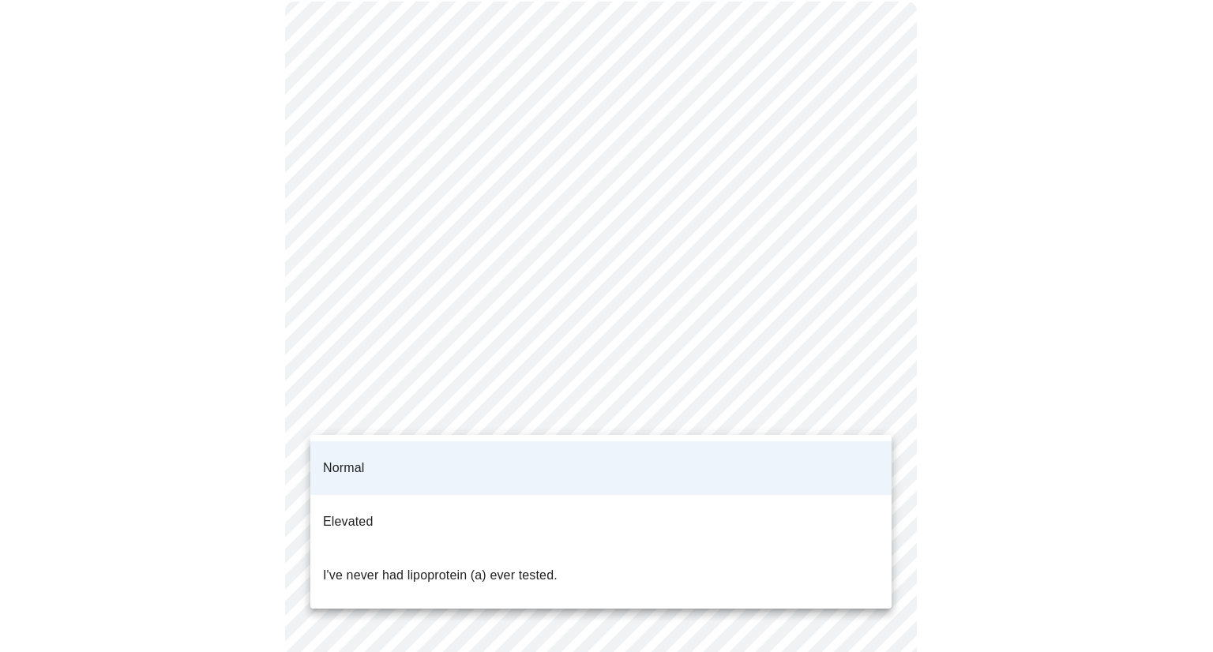
click at [853, 411] on body "MyMenopauseRx Appointments Messaging 2 Labs Uploads Medications Community Refer…" at bounding box center [606, 438] width 1200 height 1157
click at [735, 549] on li "I've never had lipoprotein (a) ever tested." at bounding box center [600, 576] width 581 height 54
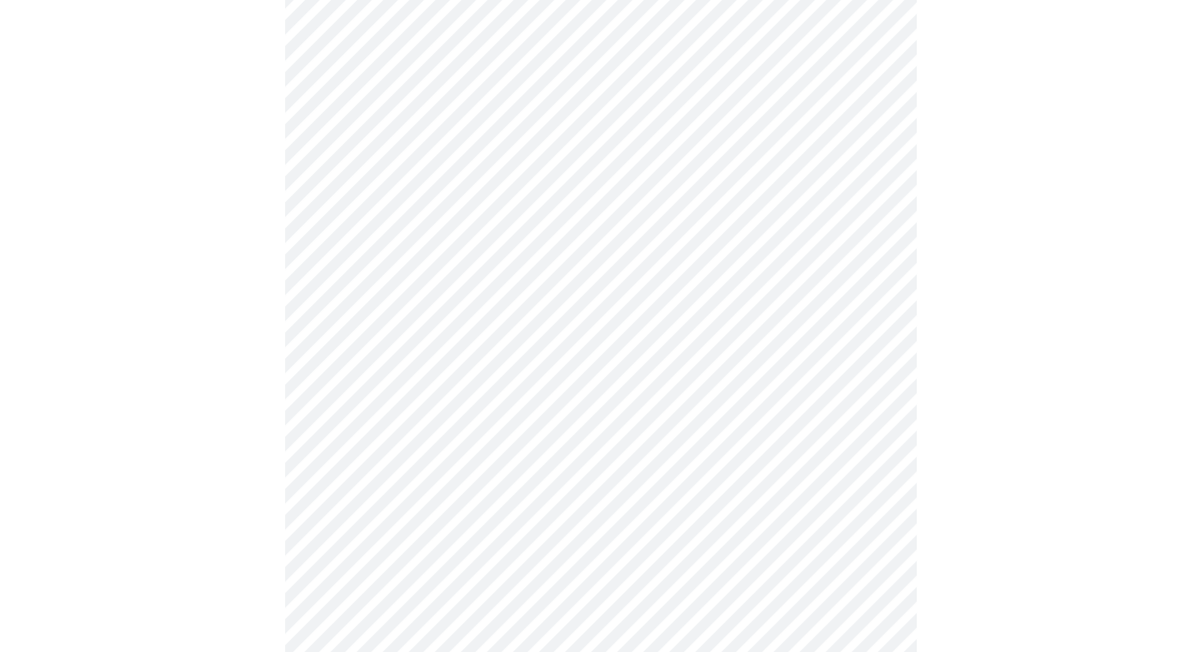
scroll to position [4156, 0]
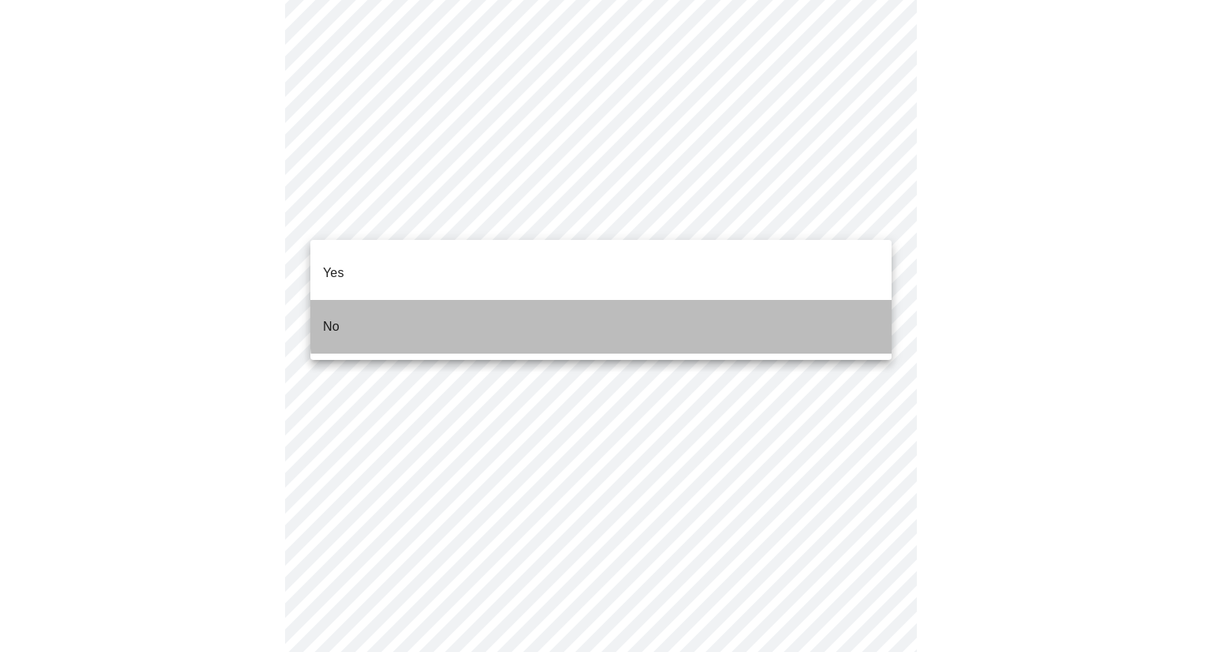
click at [831, 300] on li "No" at bounding box center [600, 327] width 581 height 54
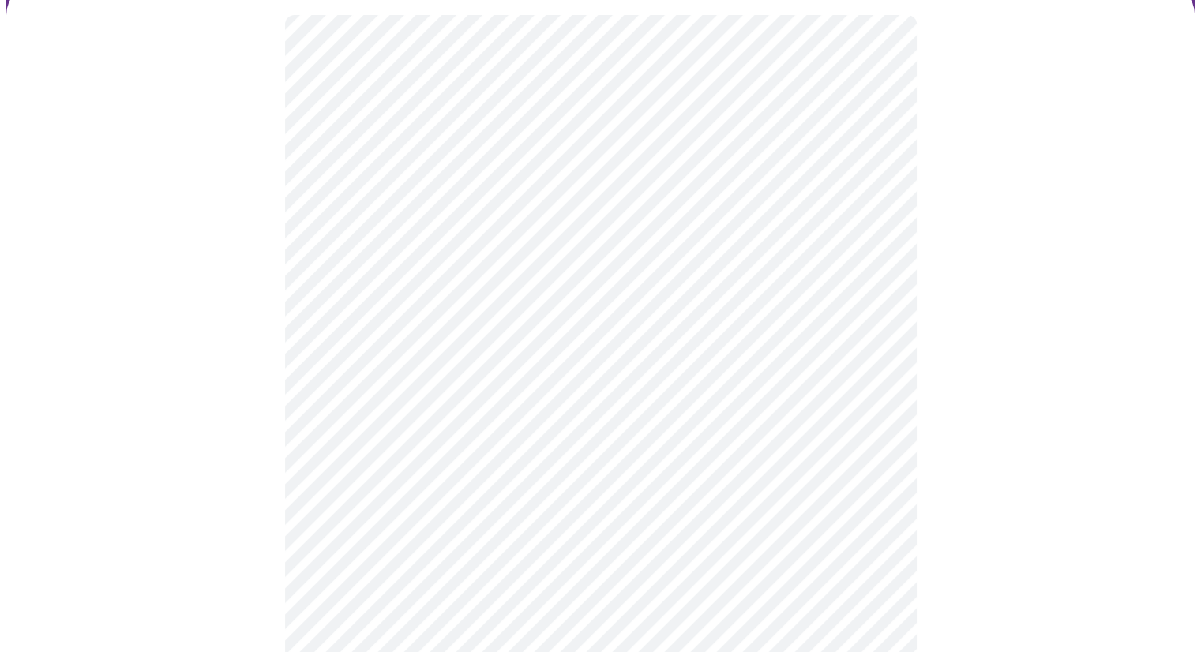
scroll to position [117, 0]
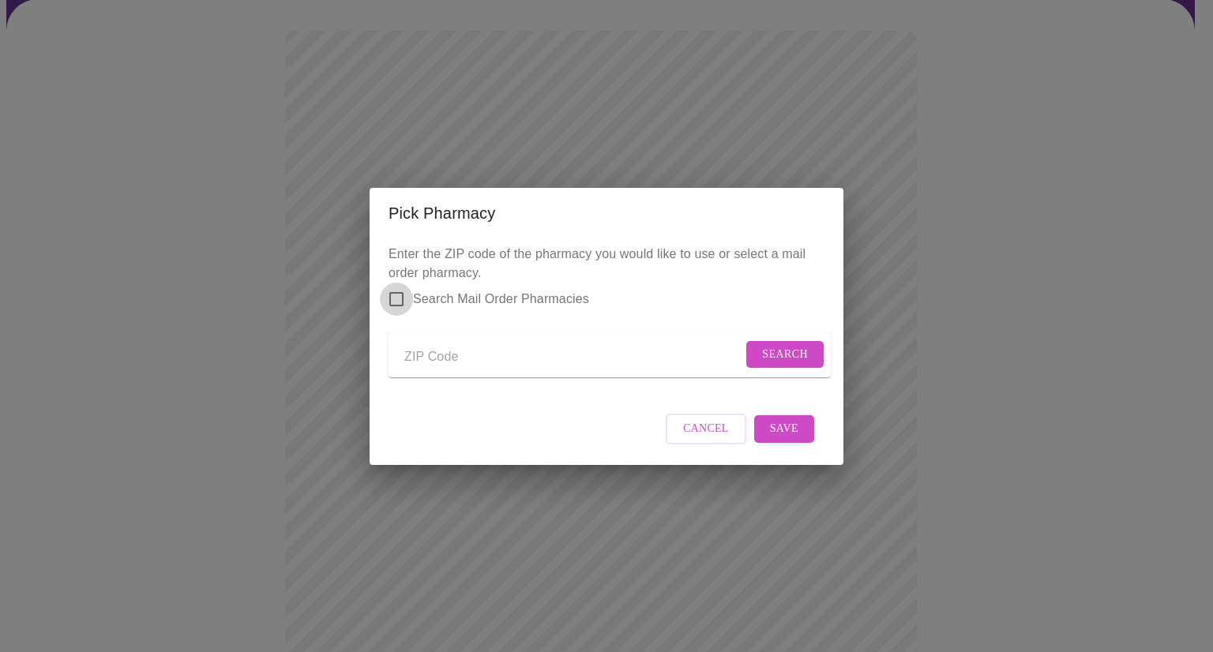
click at [394, 288] on input "Search Mail Order Pharmacies" at bounding box center [396, 299] width 33 height 33
checkbox input "true"
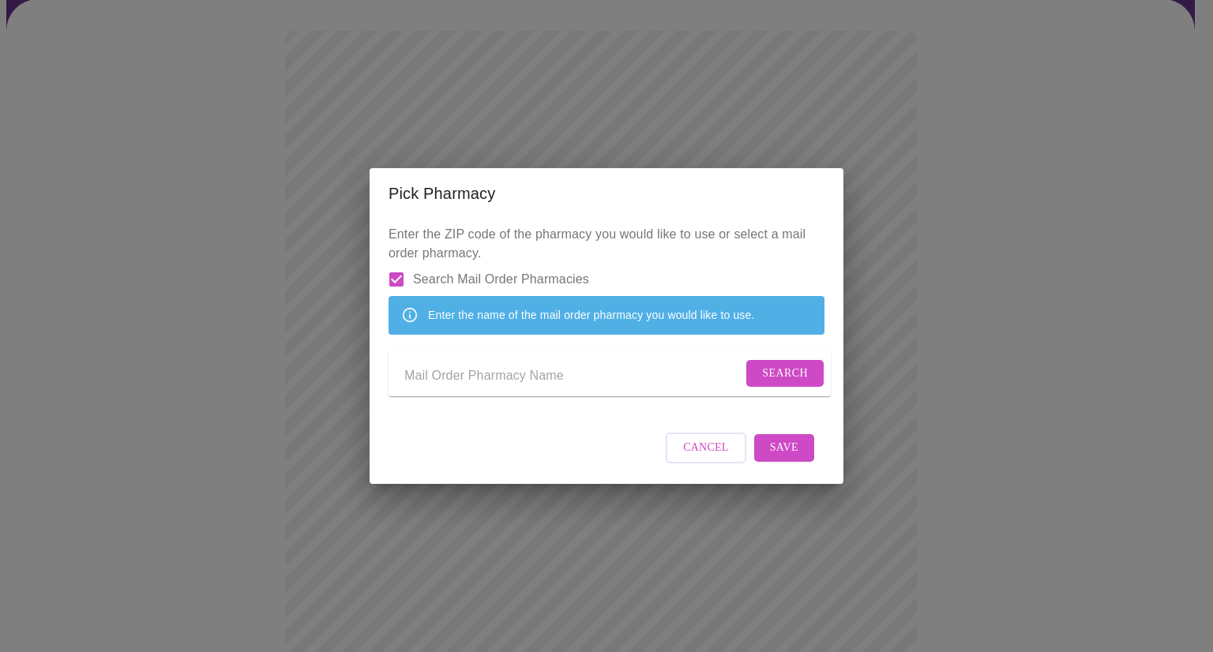
click at [411, 377] on input "Send a message to your care team" at bounding box center [573, 376] width 338 height 25
type input "meds by mail"
click at [771, 380] on span "Search" at bounding box center [785, 374] width 46 height 20
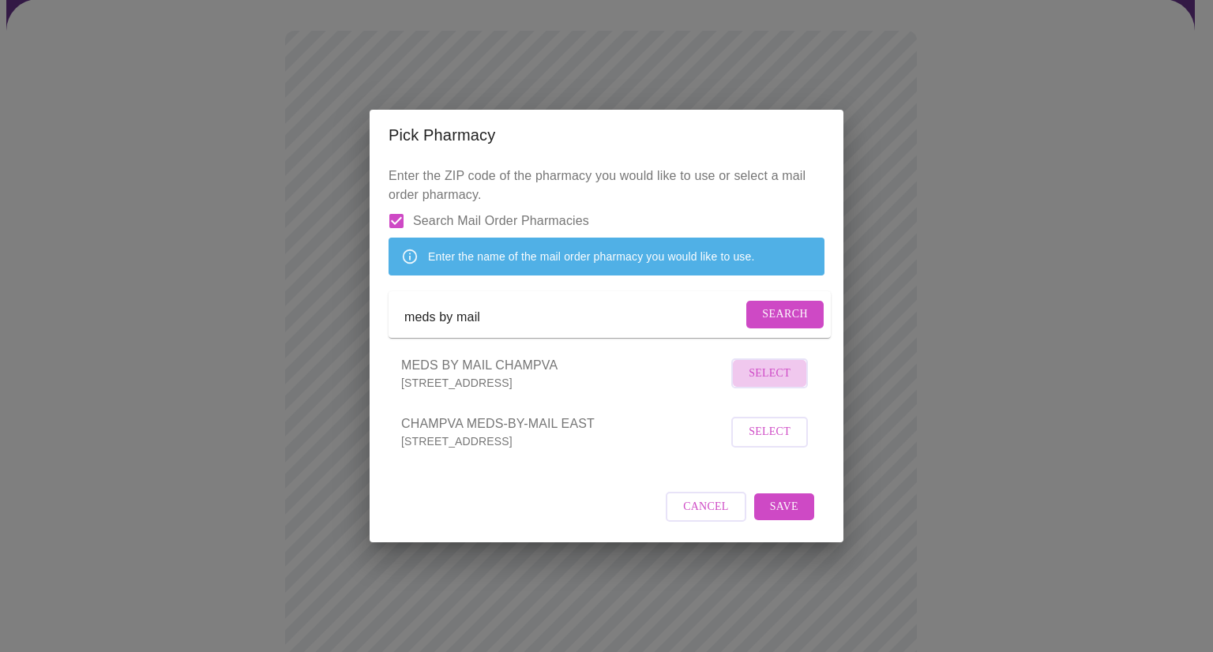
click at [798, 388] on button "Select" at bounding box center [769, 373] width 77 height 31
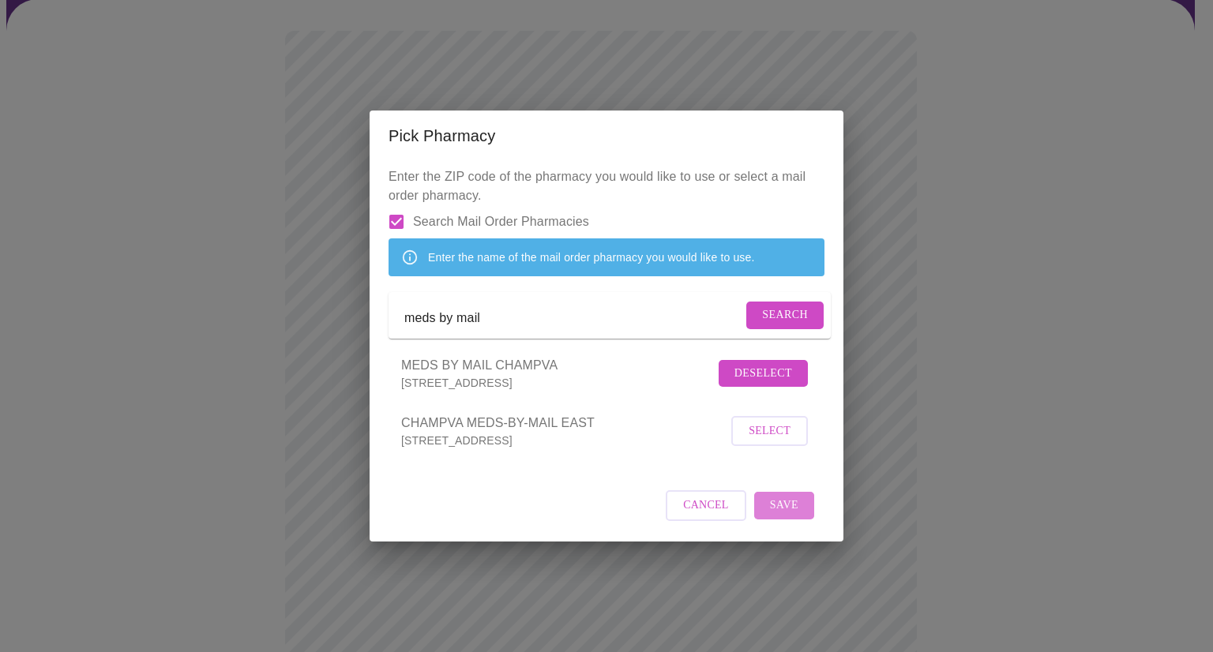
click at [797, 516] on span "Save" at bounding box center [784, 506] width 28 height 20
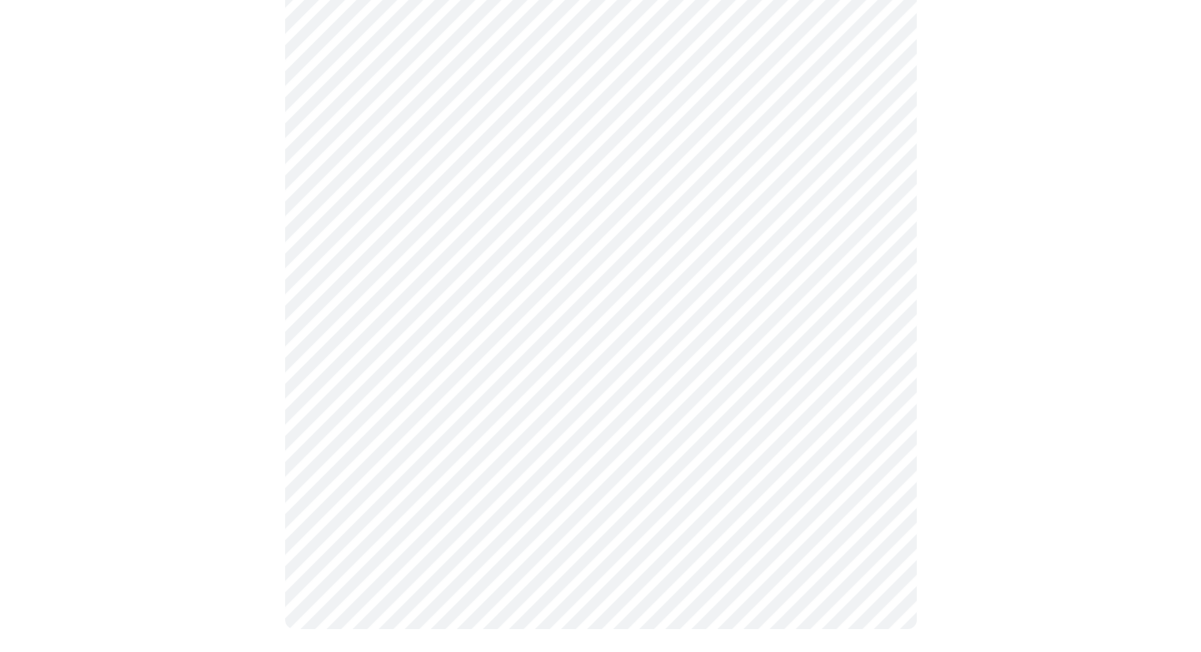
scroll to position [1199, 0]
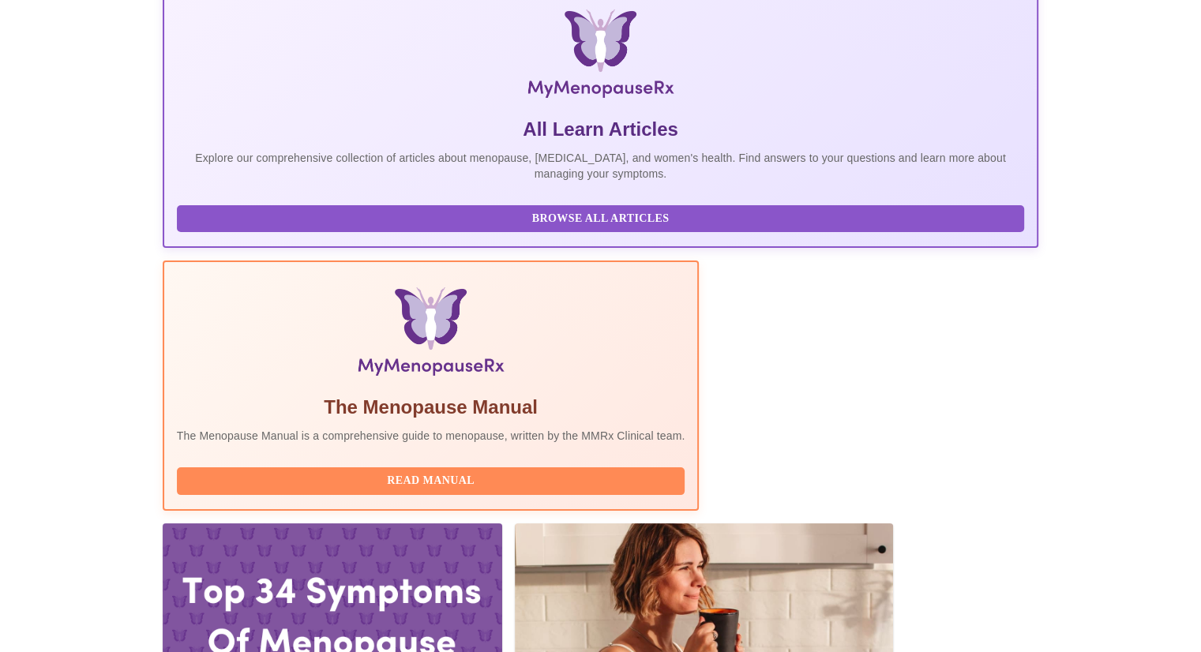
scroll to position [271, 0]
